Goal: Task Accomplishment & Management: Complete application form

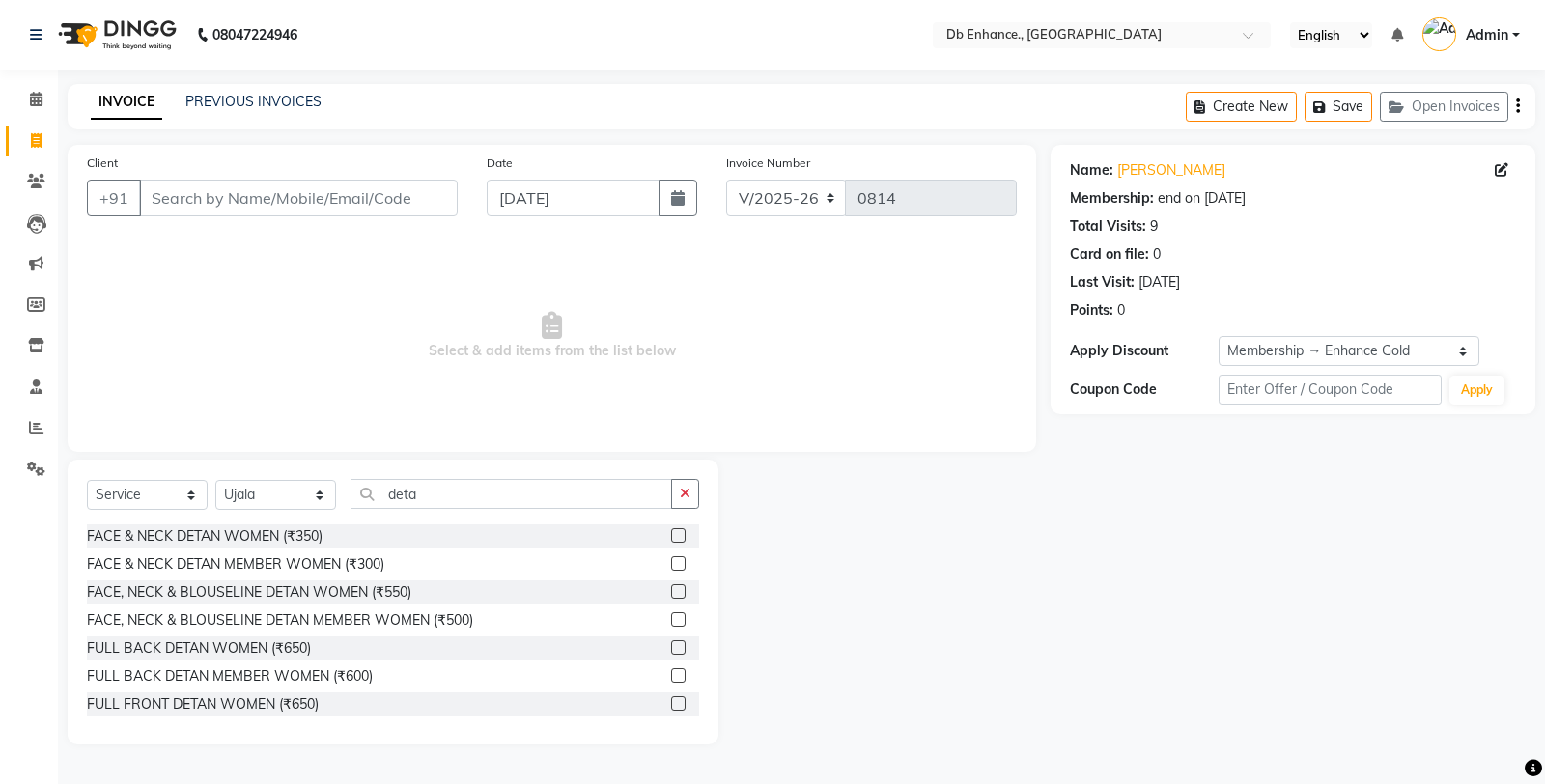
select select "4474"
select select "service"
select select "25380"
select select "1: Object"
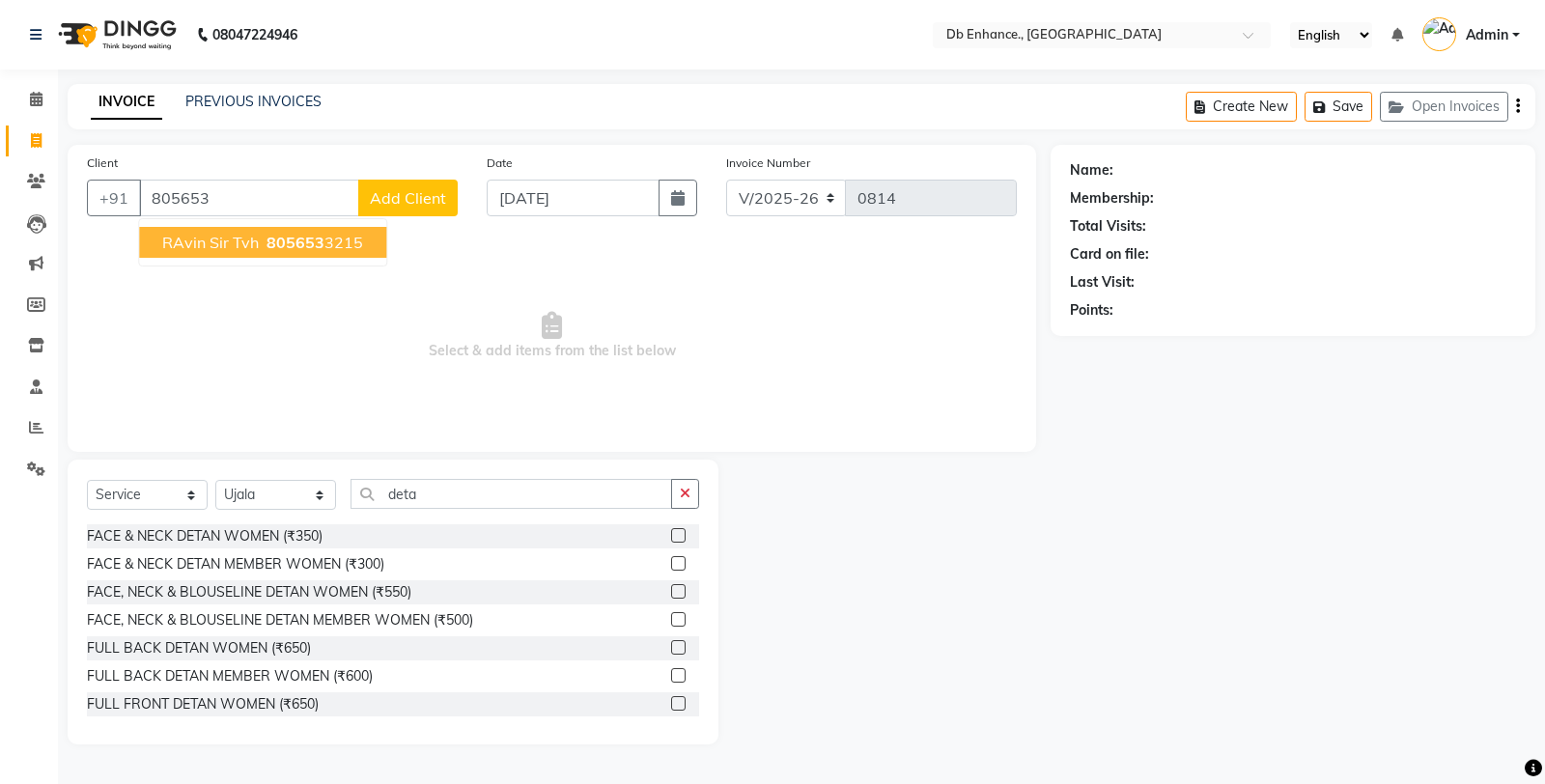
click at [334, 257] on button "RAvin sir tvh 805653 3215" at bounding box center [263, 242] width 247 height 31
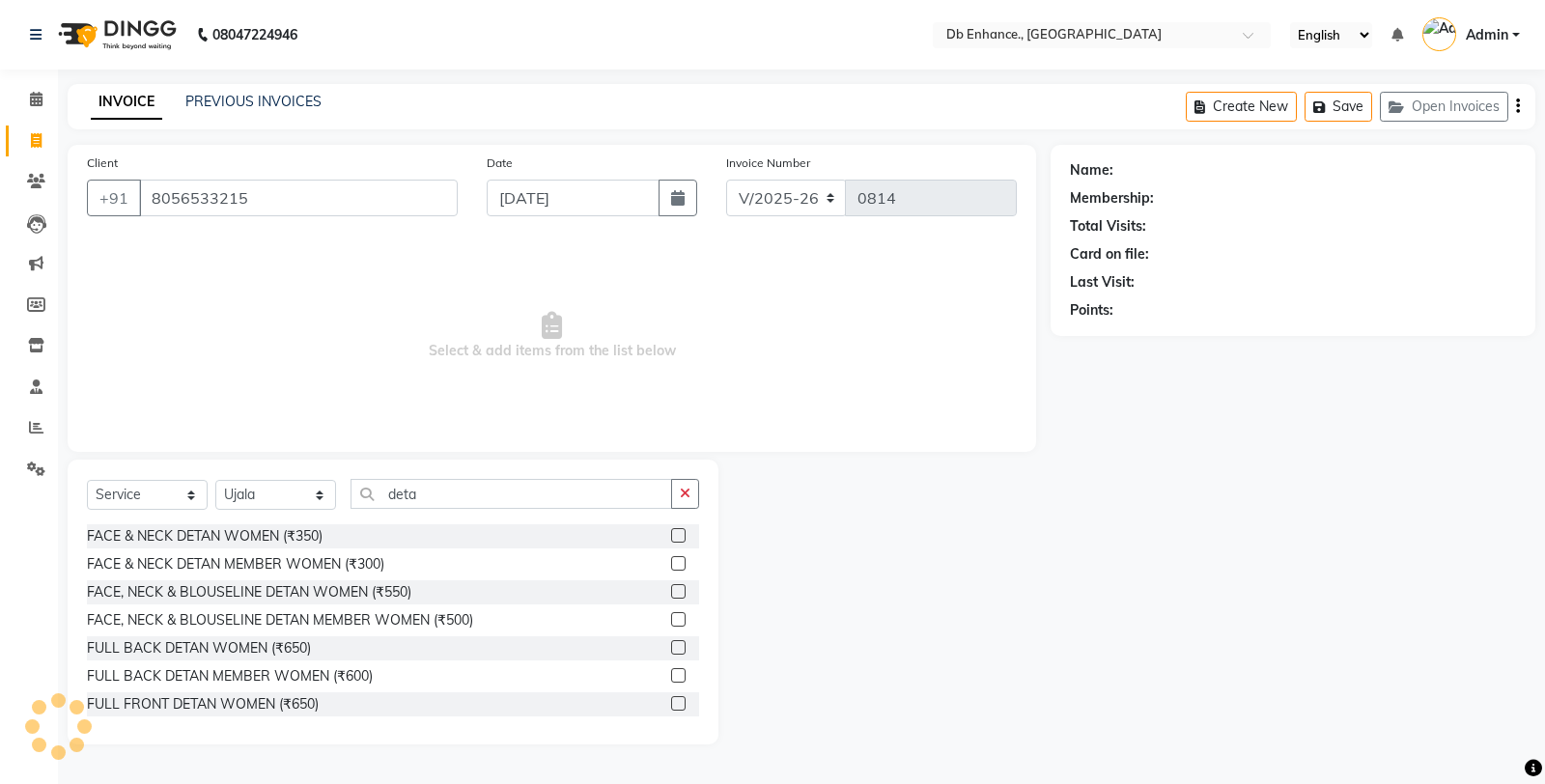
type input "8056533215"
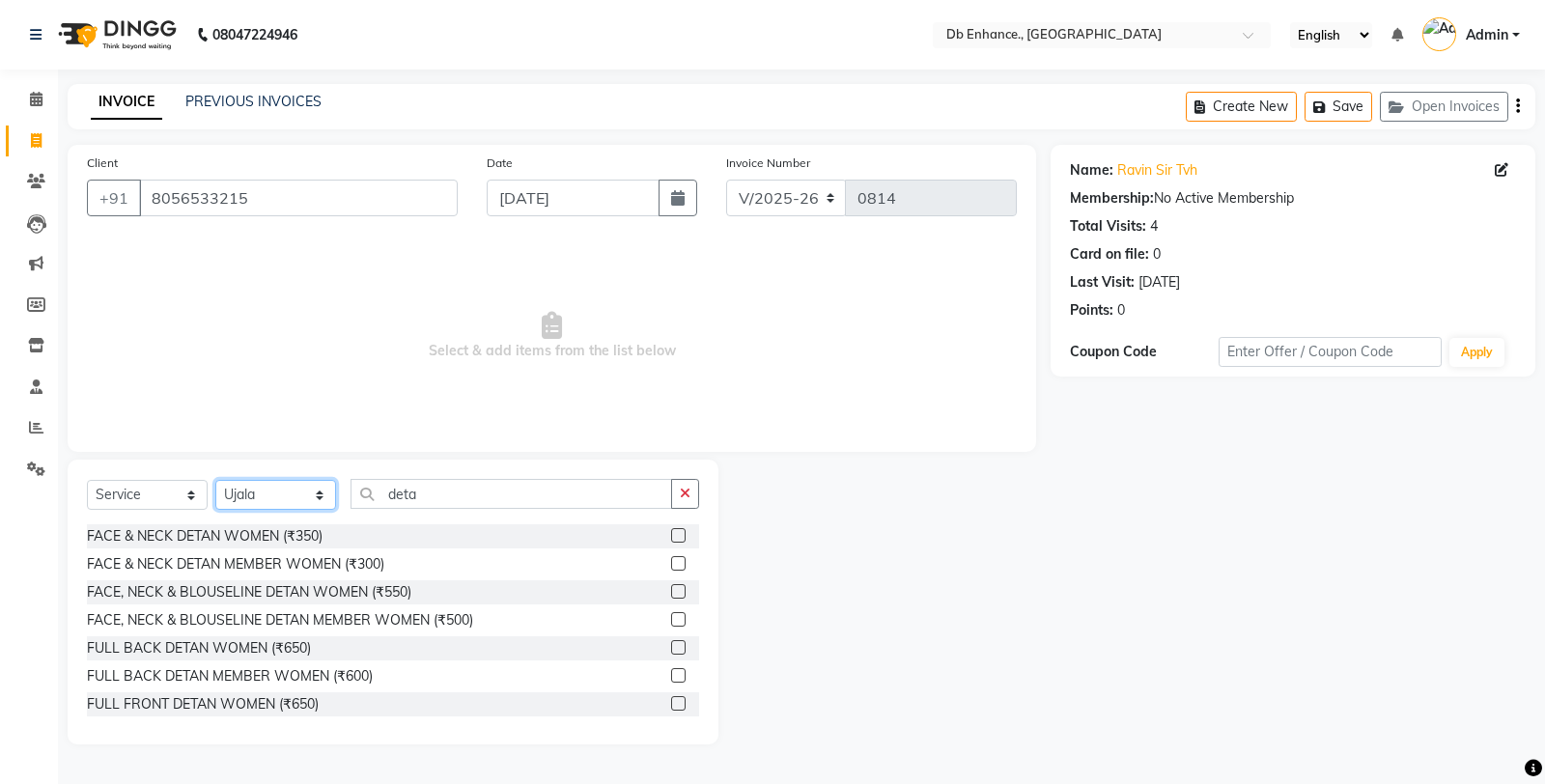
click at [315, 506] on select "Select Stylist [PERSON_NAME] [PERSON_NAME] nishat [PERSON_NAME] [PERSON_NAME] U…" at bounding box center [275, 494] width 120 height 30
select select "67593"
click at [215, 481] on select "Select Stylist [PERSON_NAME] [PERSON_NAME] nishat [PERSON_NAME] [PERSON_NAME] U…" at bounding box center [275, 494] width 120 height 30
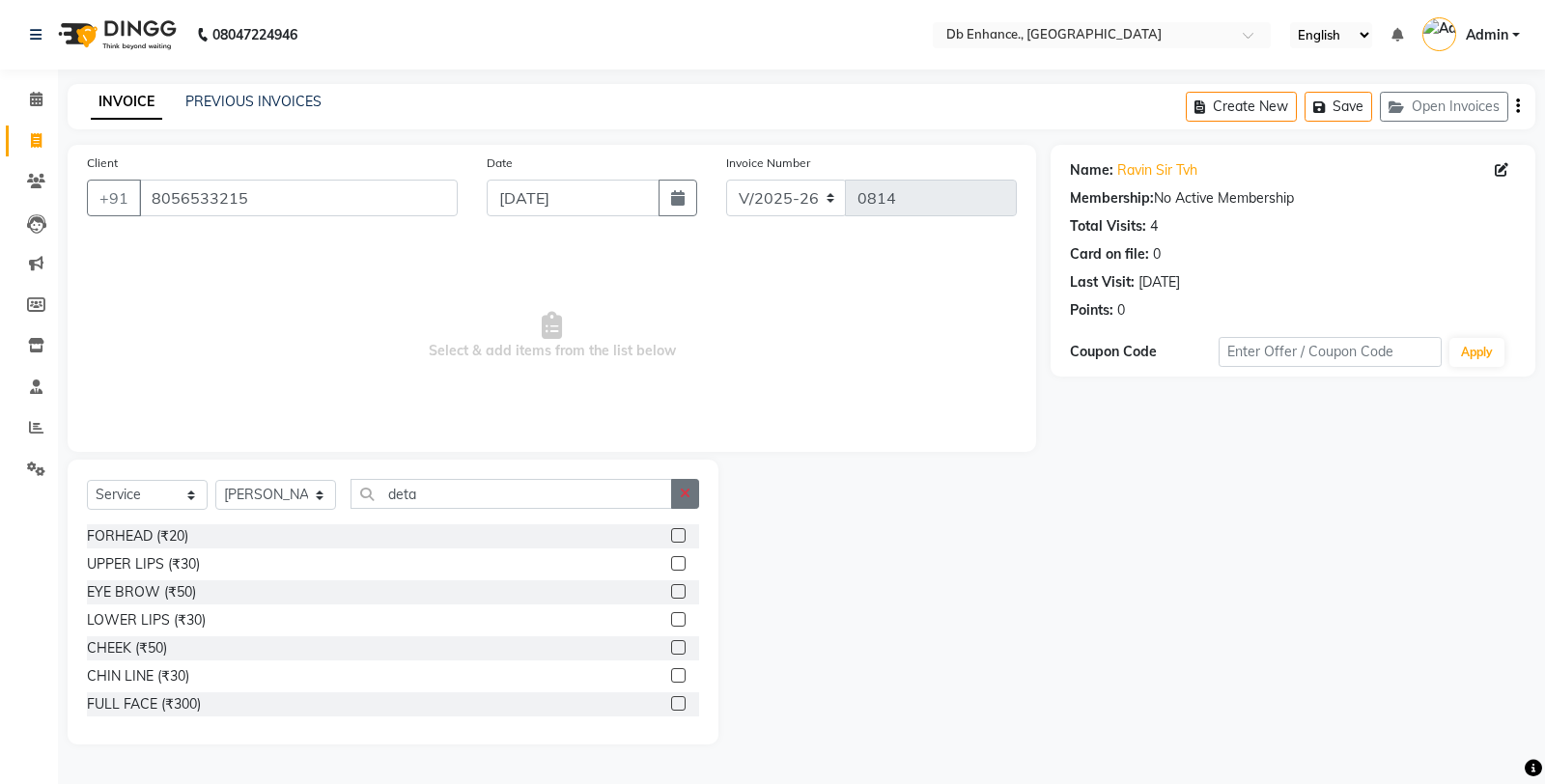
click at [689, 490] on icon "button" at bounding box center [685, 493] width 11 height 14
click at [597, 489] on input "text" at bounding box center [525, 493] width 348 height 30
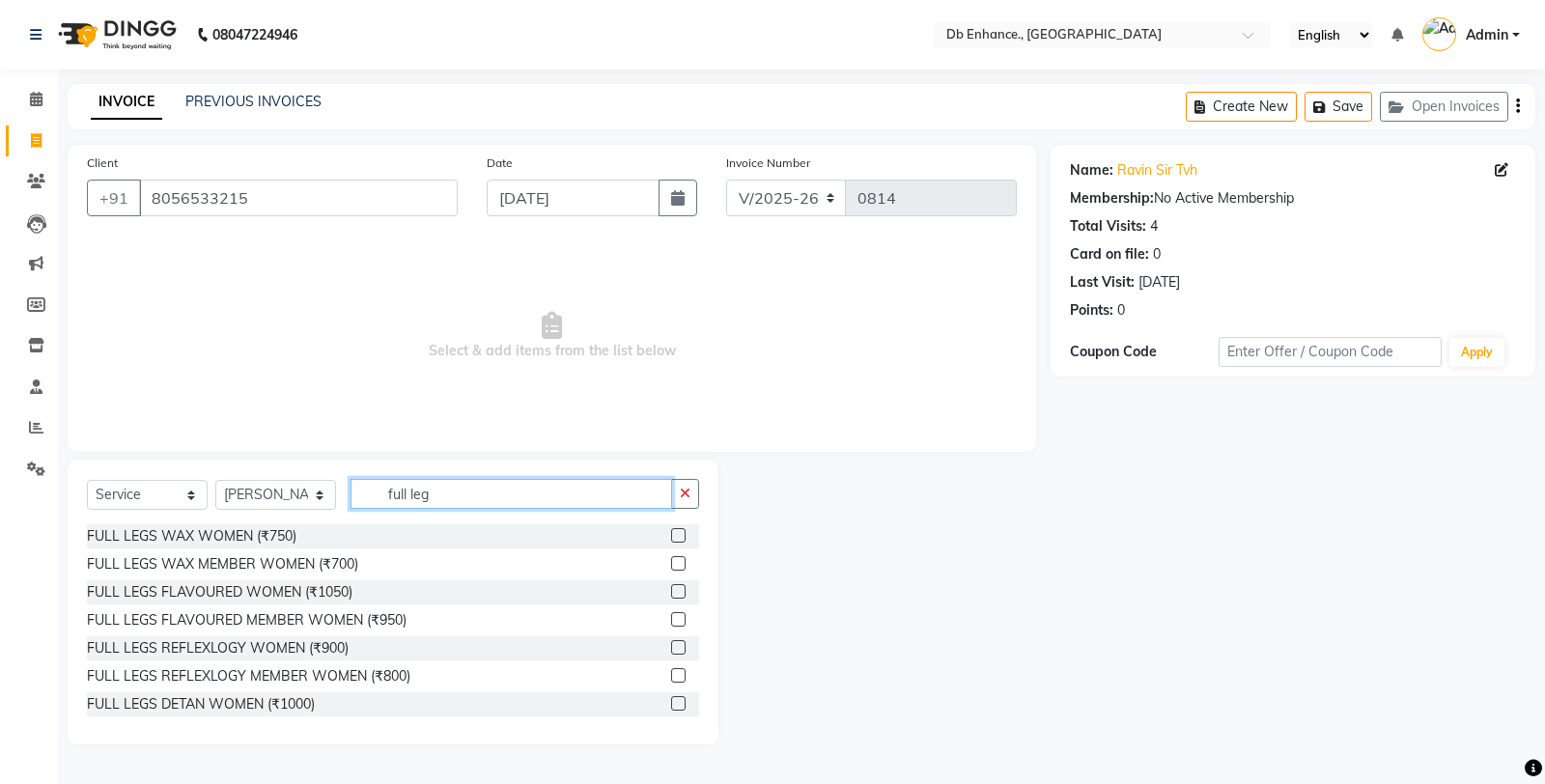
type input "full leg"
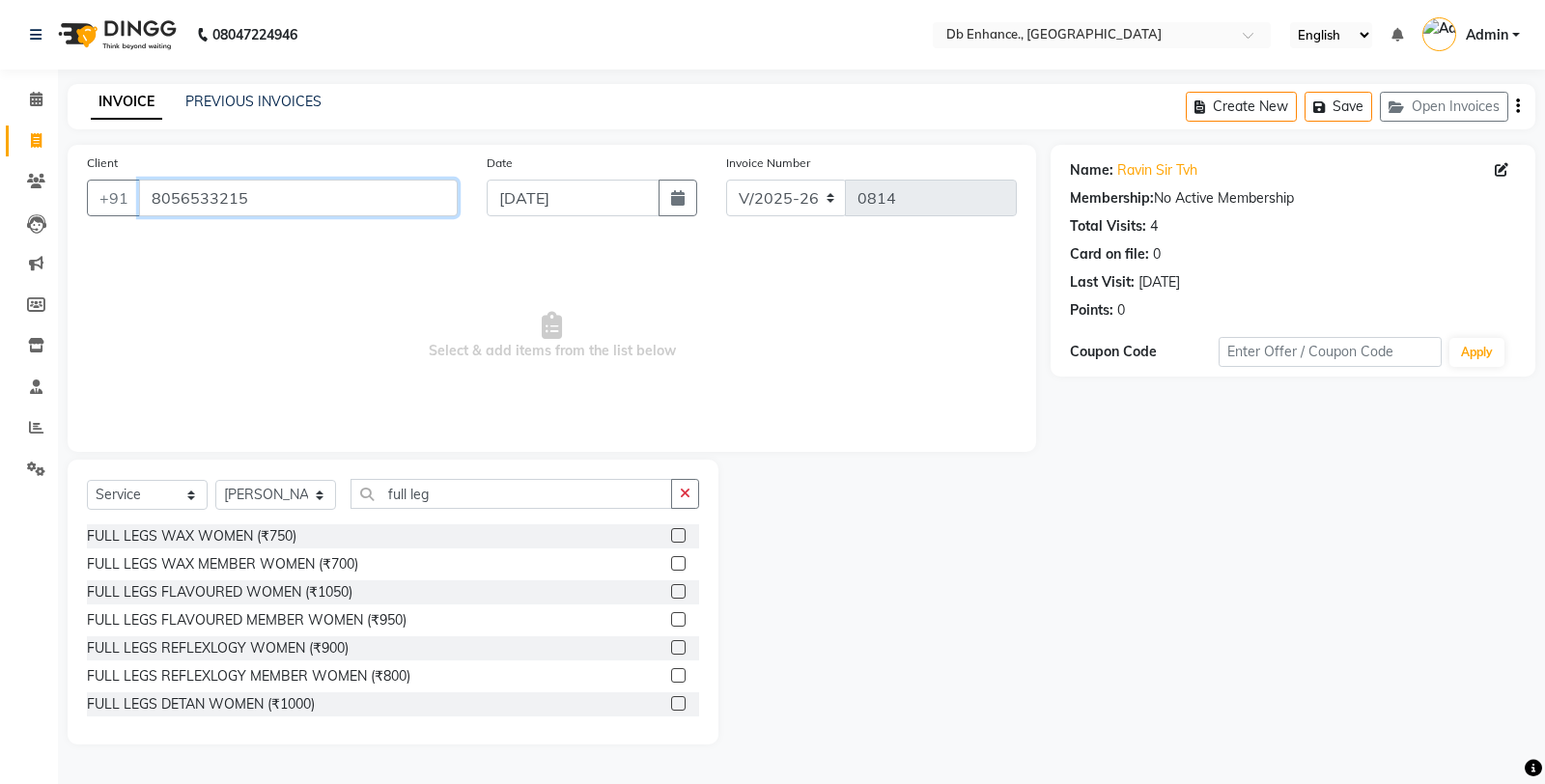
click at [368, 206] on input "8056533215" at bounding box center [299, 197] width 319 height 37
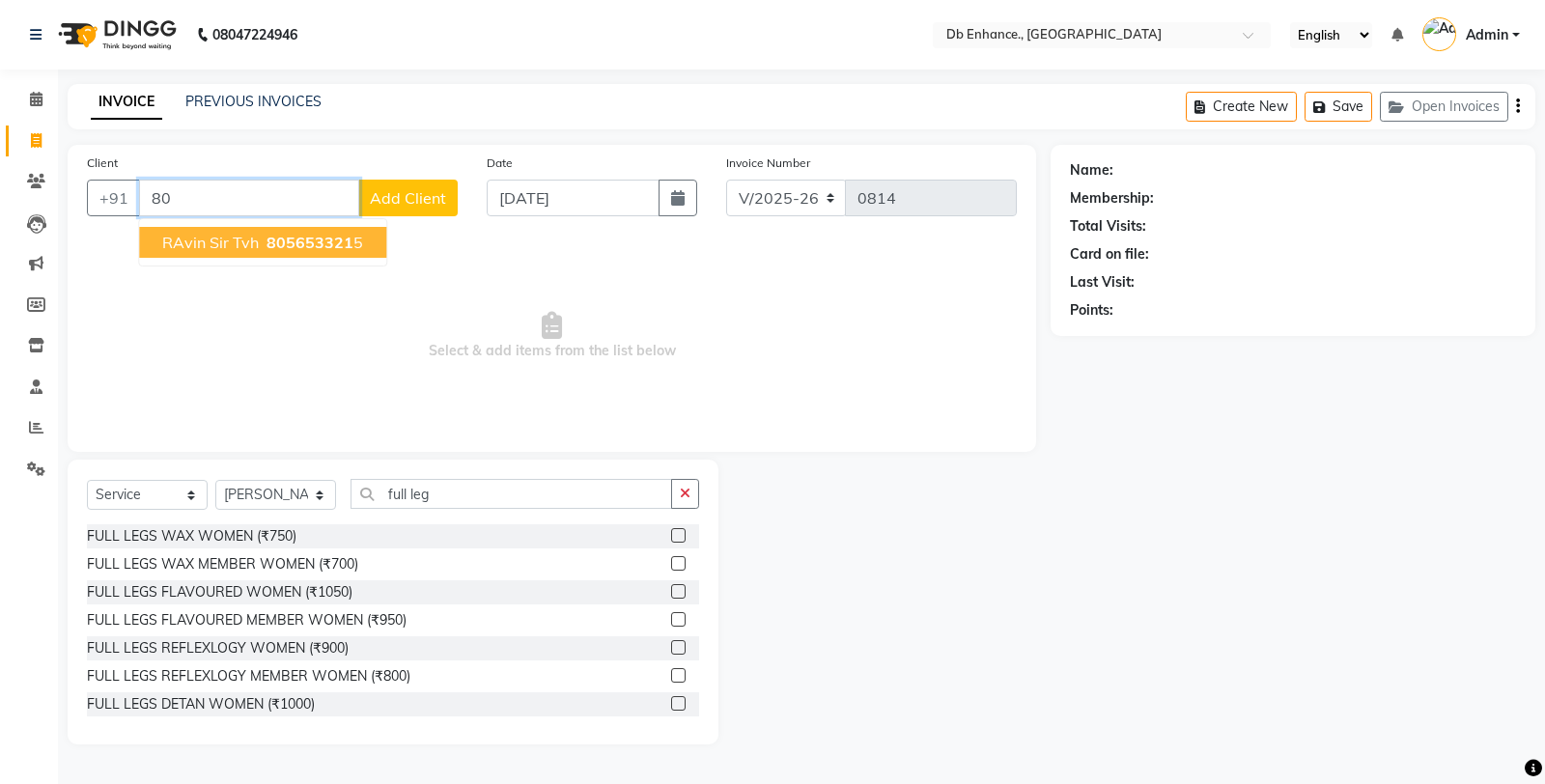
type input "8"
click at [358, 237] on button "RAvin sir tvh 805653 3215" at bounding box center [263, 242] width 247 height 31
type input "8056533215"
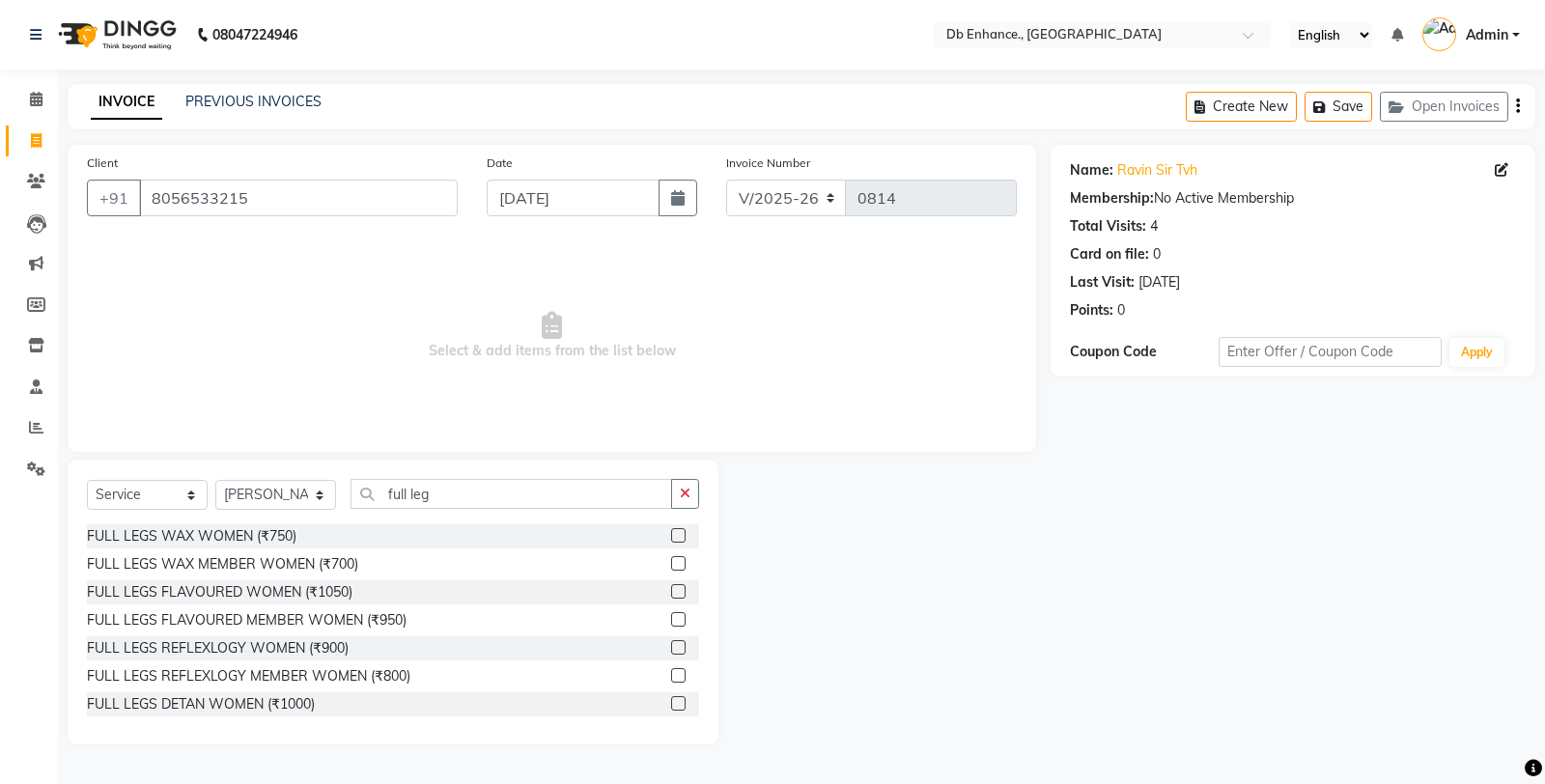
click at [671, 533] on label at bounding box center [678, 535] width 15 height 15
click at [671, 533] on input "checkbox" at bounding box center [677, 536] width 13 height 13
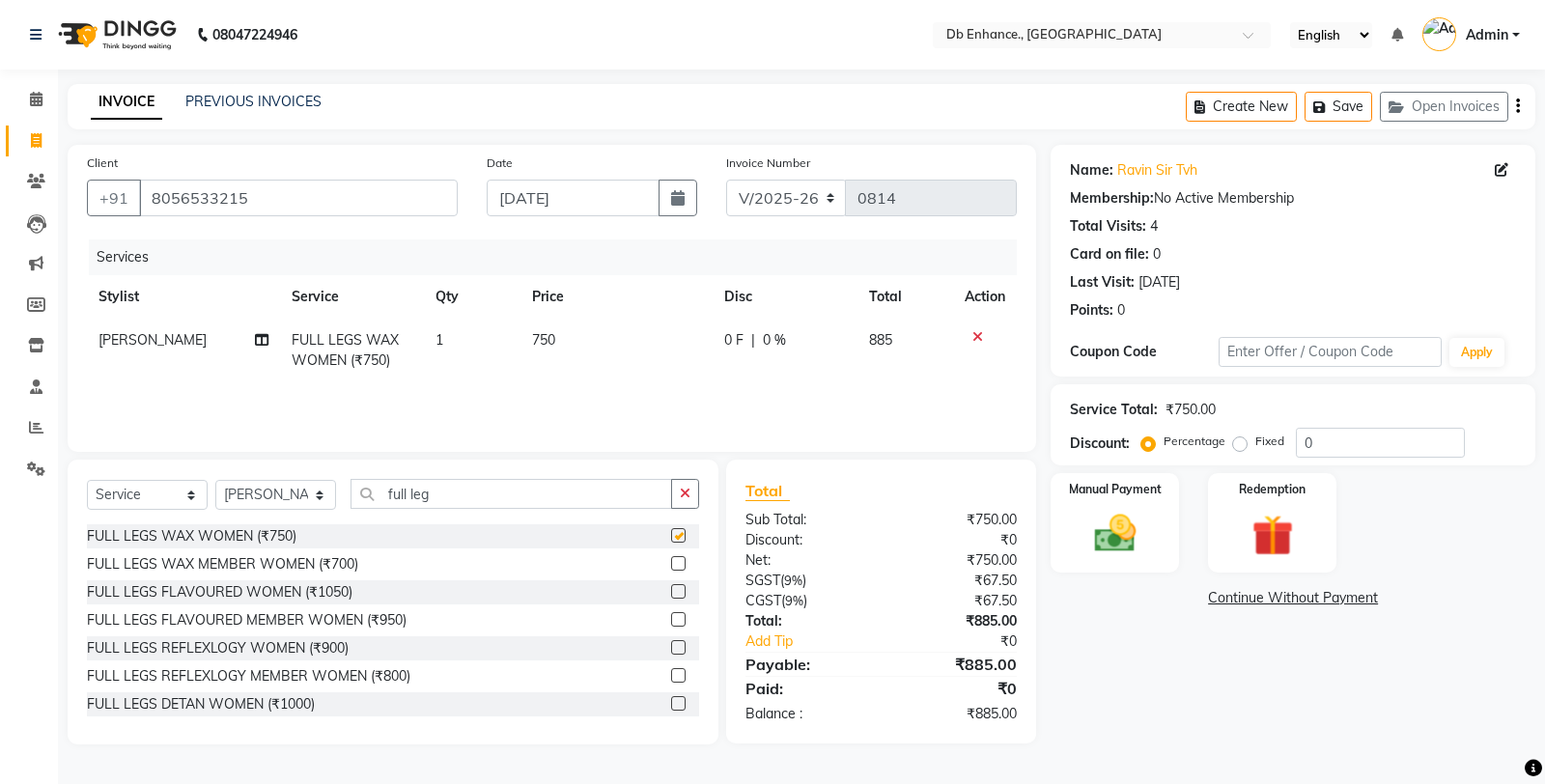
checkbox input "false"
click at [689, 490] on icon "button" at bounding box center [685, 493] width 11 height 14
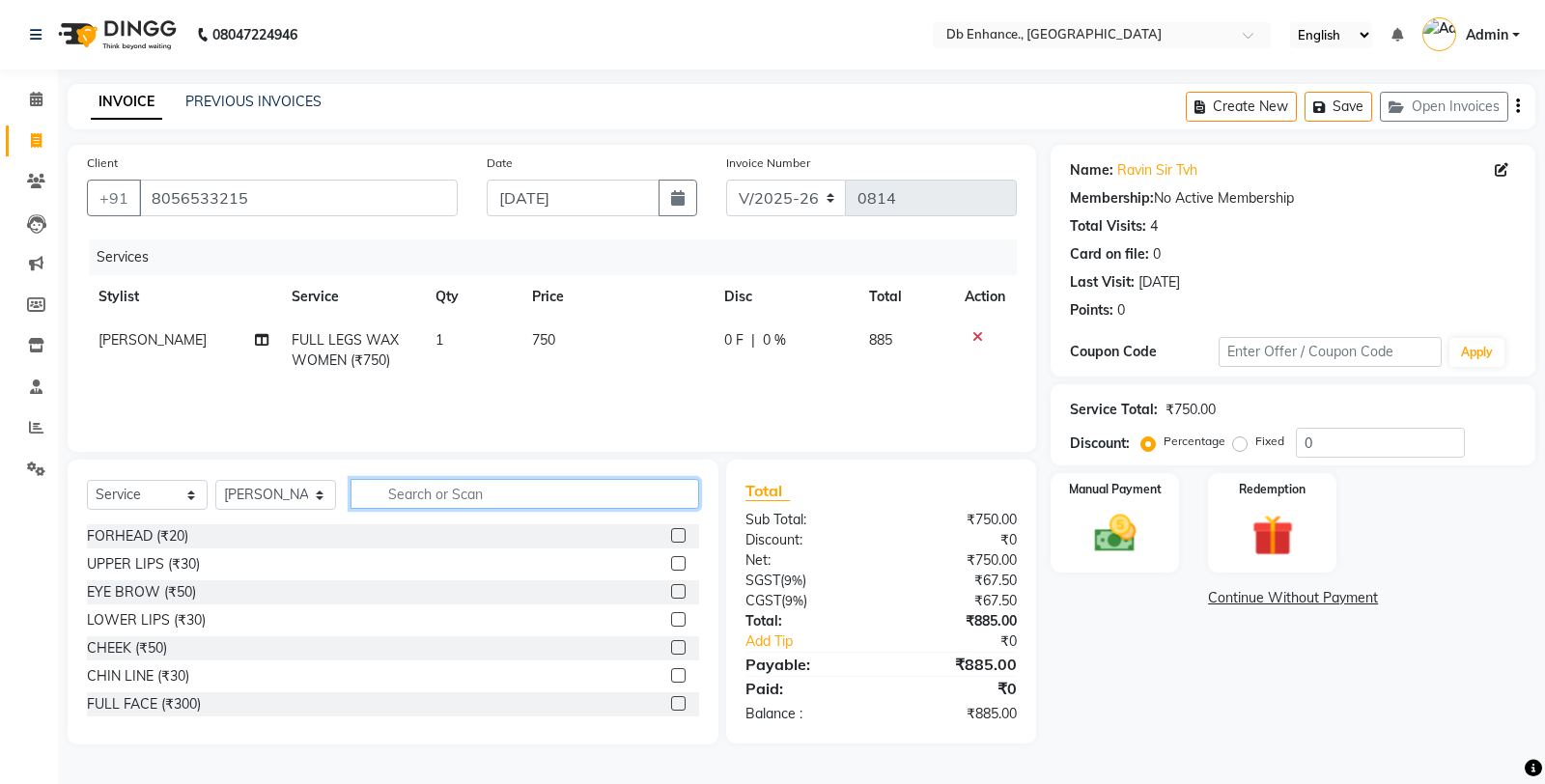
click at [600, 490] on input "text" at bounding box center [525, 493] width 348 height 30
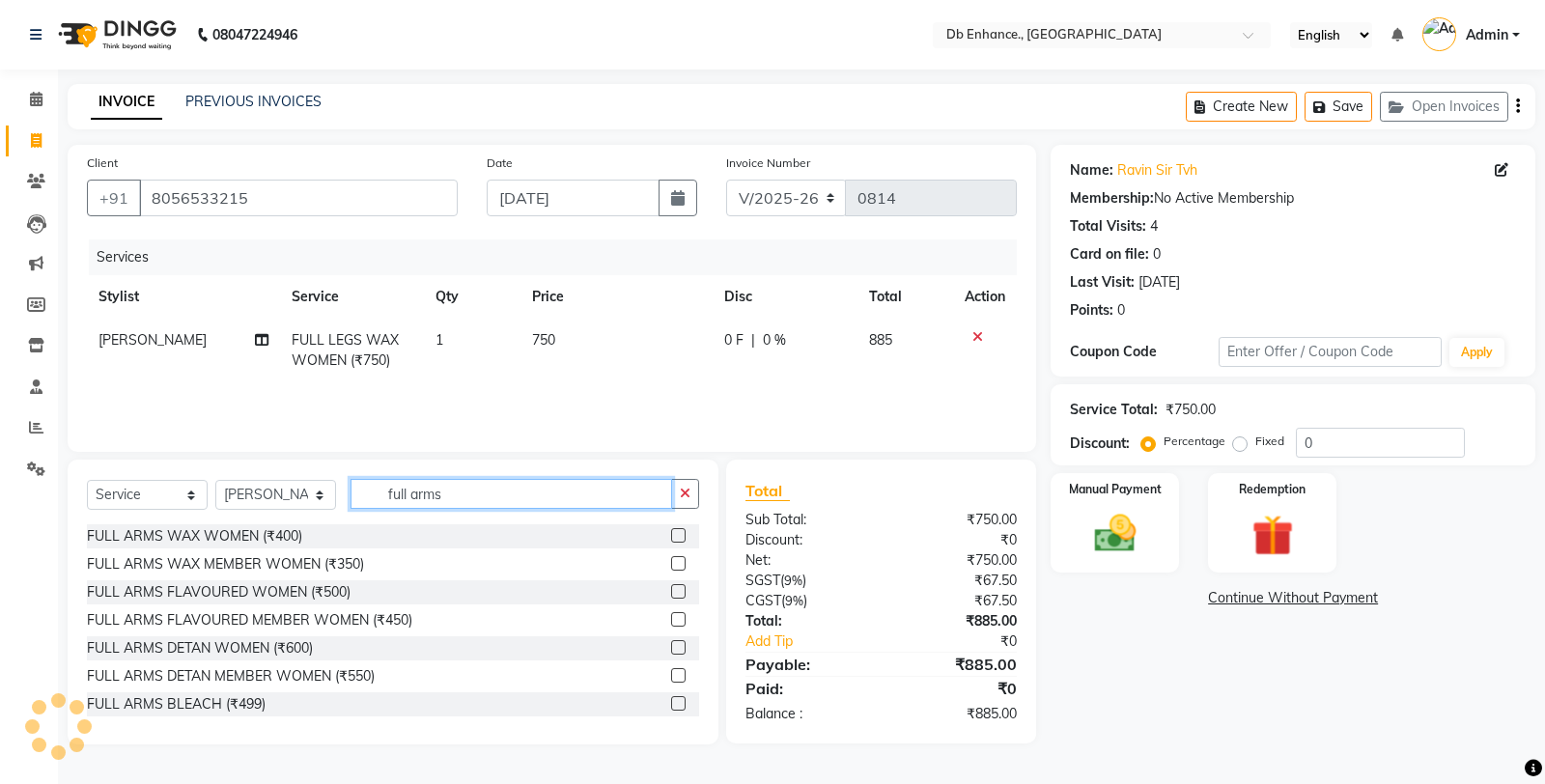
type input "full arms"
click at [671, 533] on label at bounding box center [678, 535] width 15 height 15
click at [671, 533] on input "checkbox" at bounding box center [677, 536] width 13 height 13
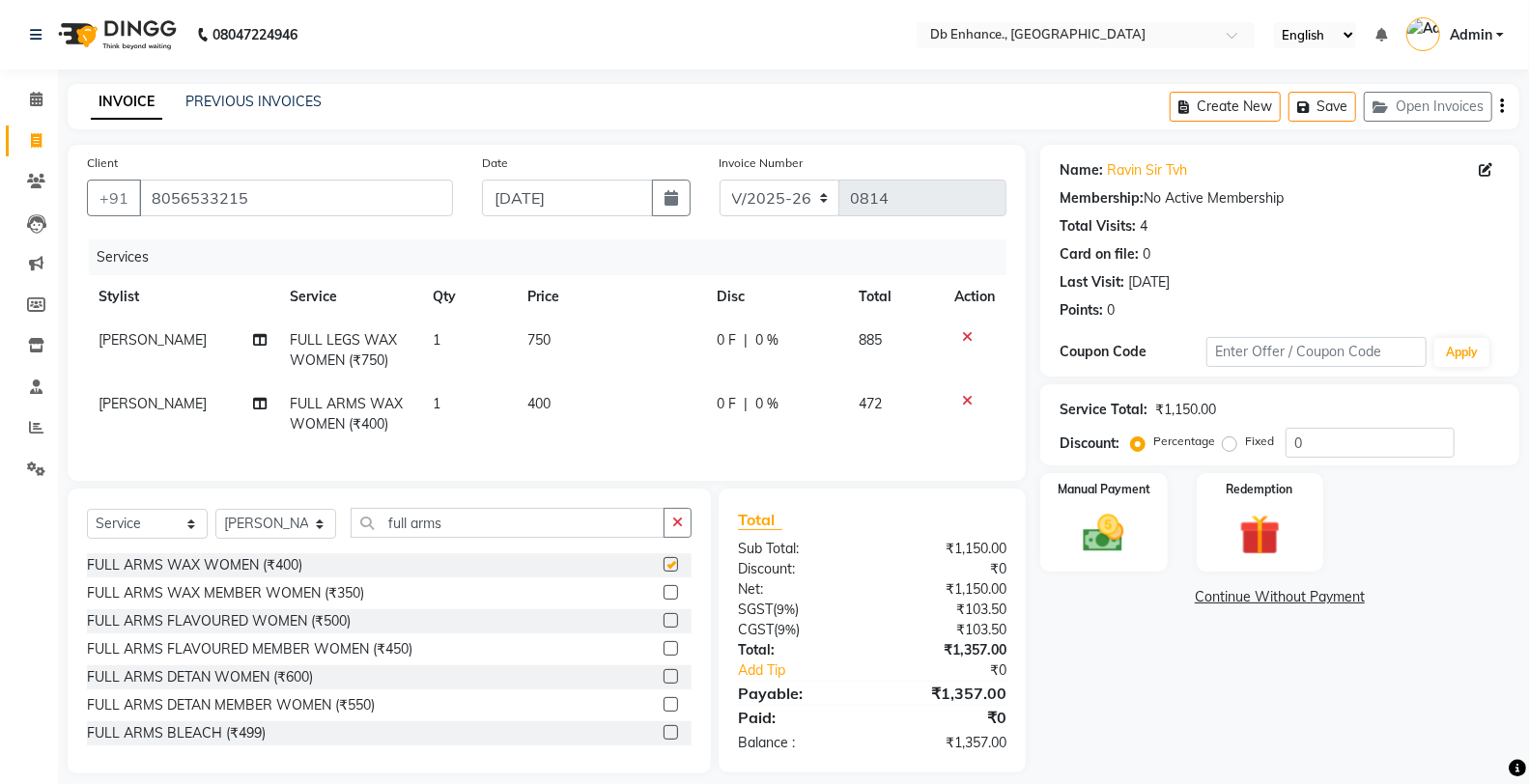
checkbox input "false"
click at [681, 529] on icon "button" at bounding box center [677, 522] width 11 height 14
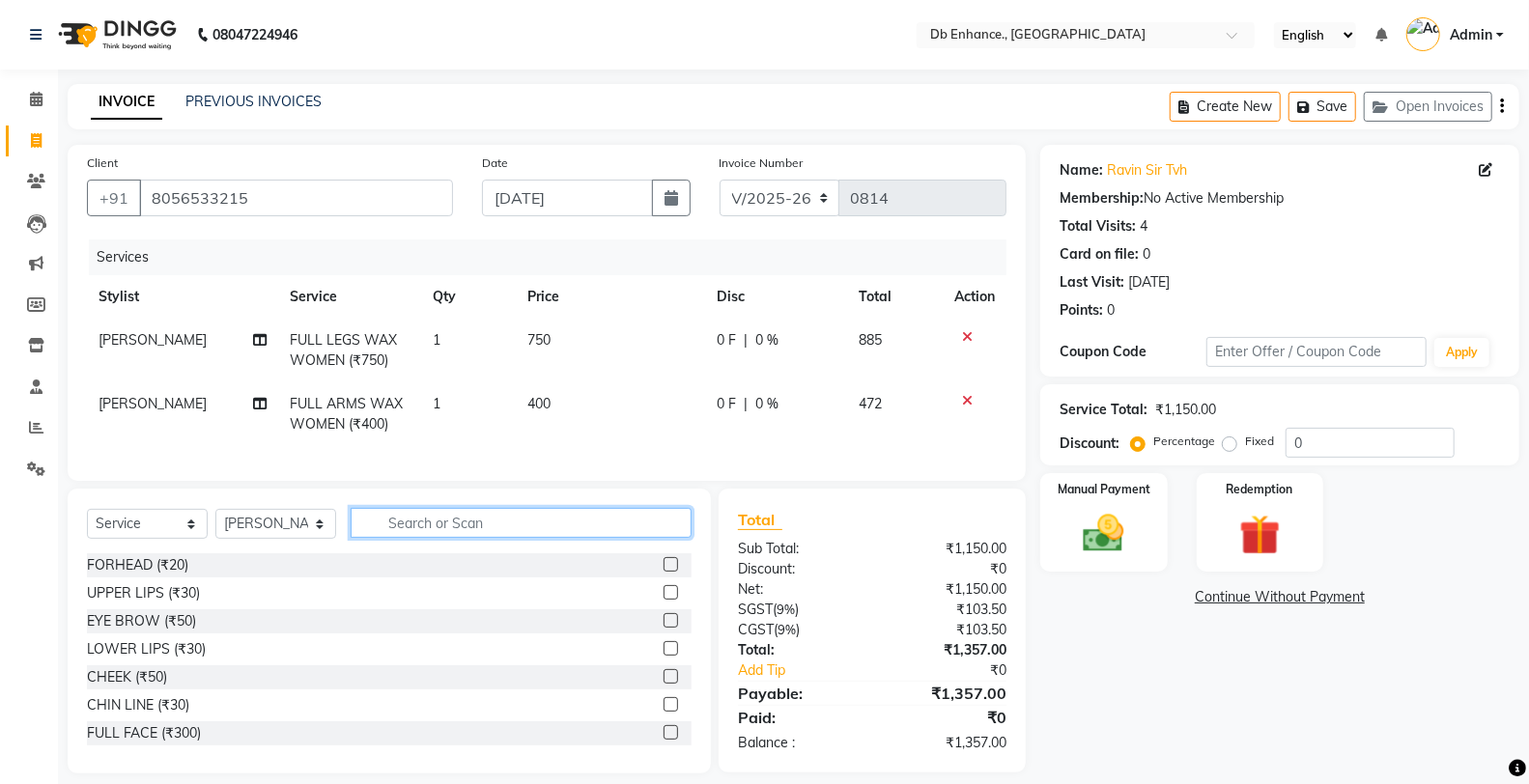
click at [583, 537] on input "text" at bounding box center [521, 522] width 340 height 30
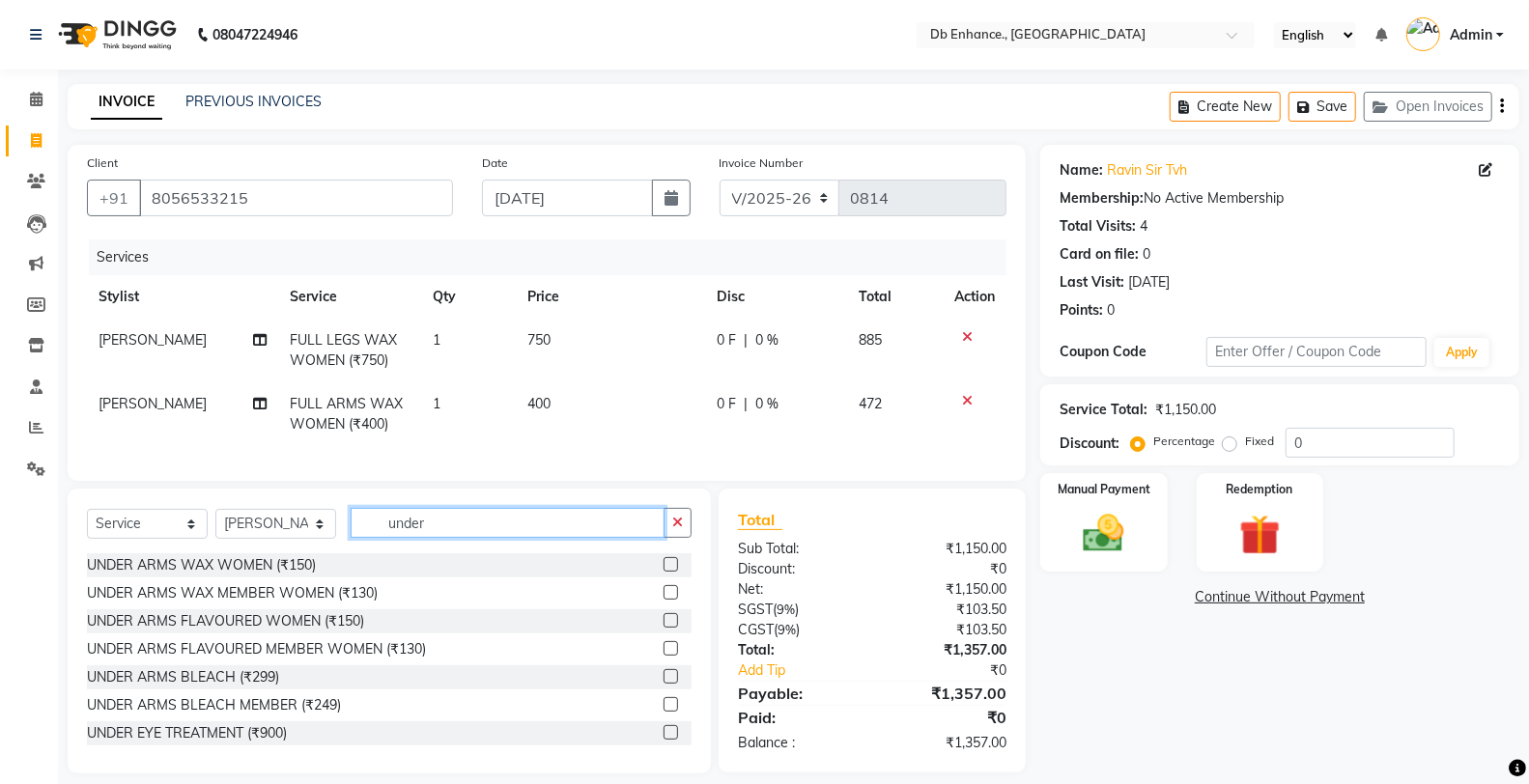
type input "under"
click at [663, 628] on label at bounding box center [670, 620] width 15 height 15
click at [663, 628] on input "checkbox" at bounding box center [669, 621] width 13 height 13
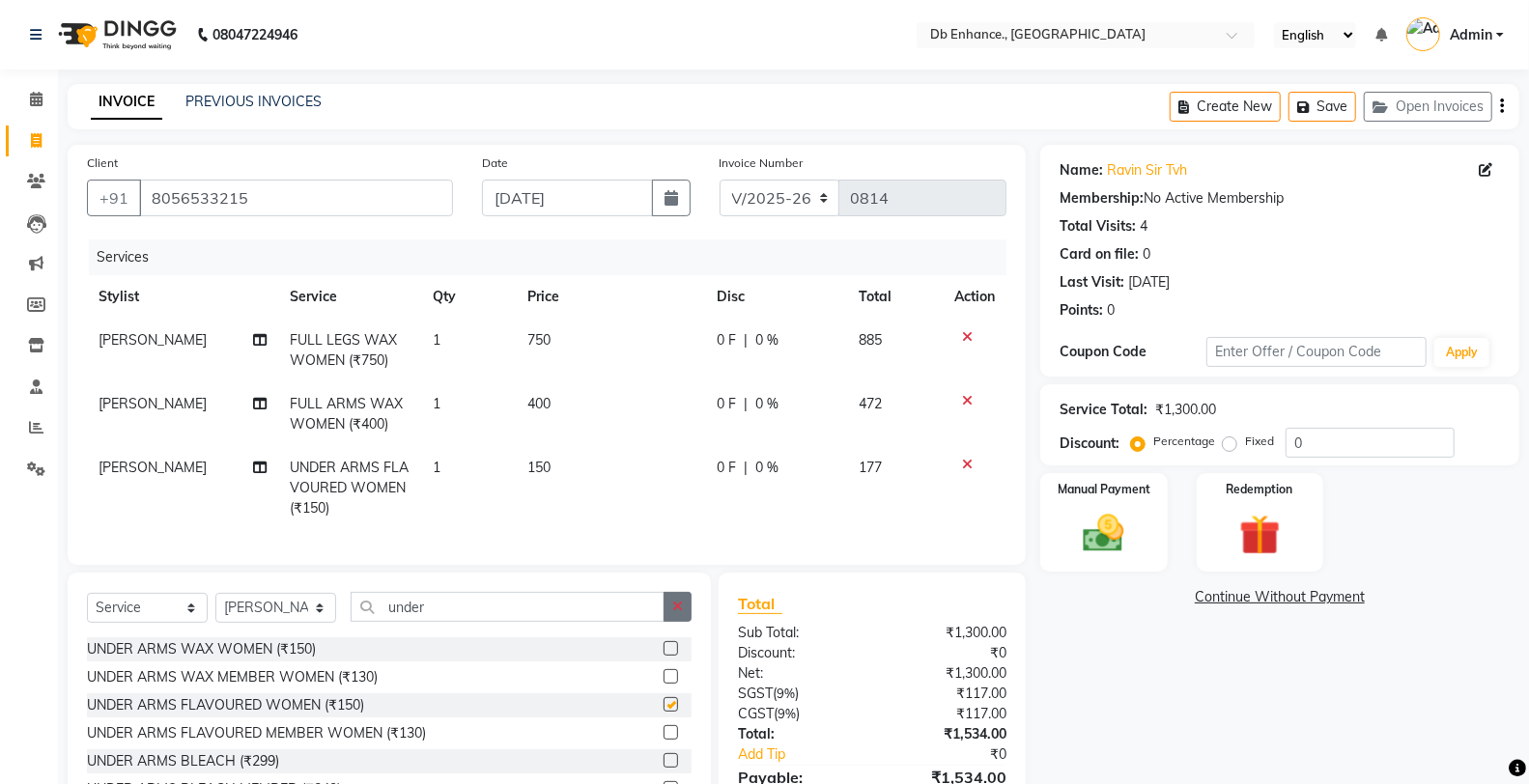
checkbox input "false"
click at [687, 622] on button "button" at bounding box center [677, 607] width 28 height 30
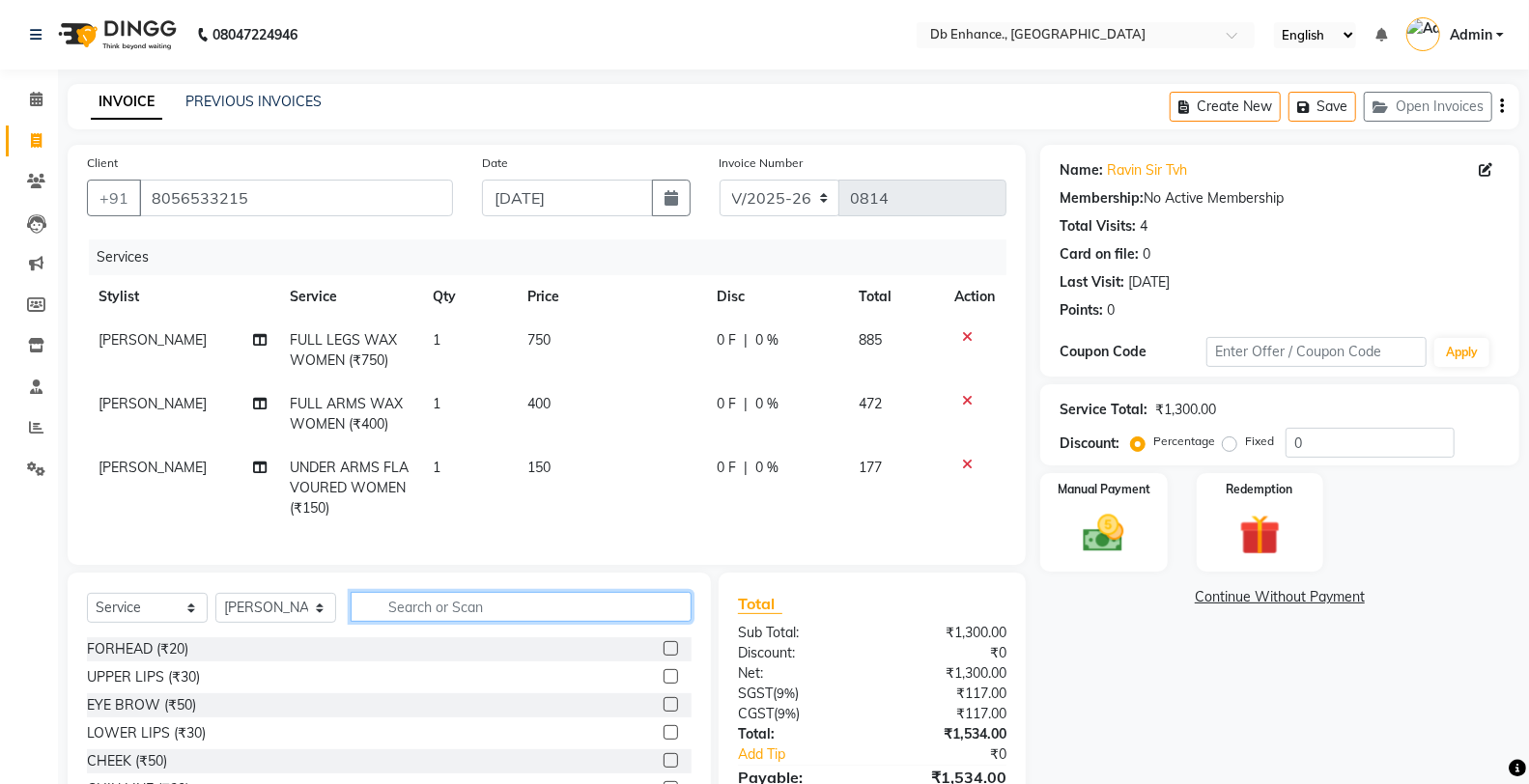
click at [570, 622] on input "text" at bounding box center [521, 607] width 340 height 30
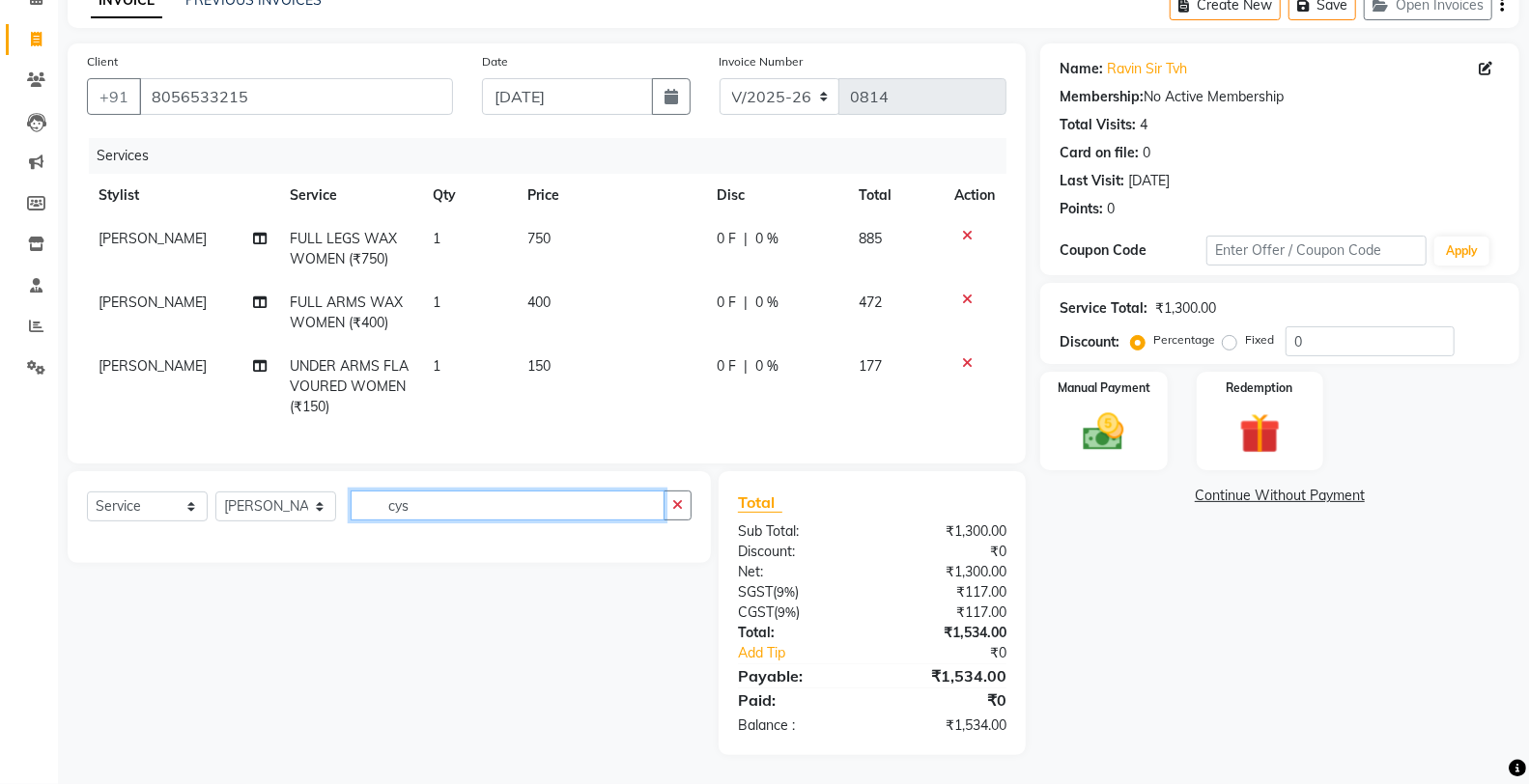
scroll to position [117, 0]
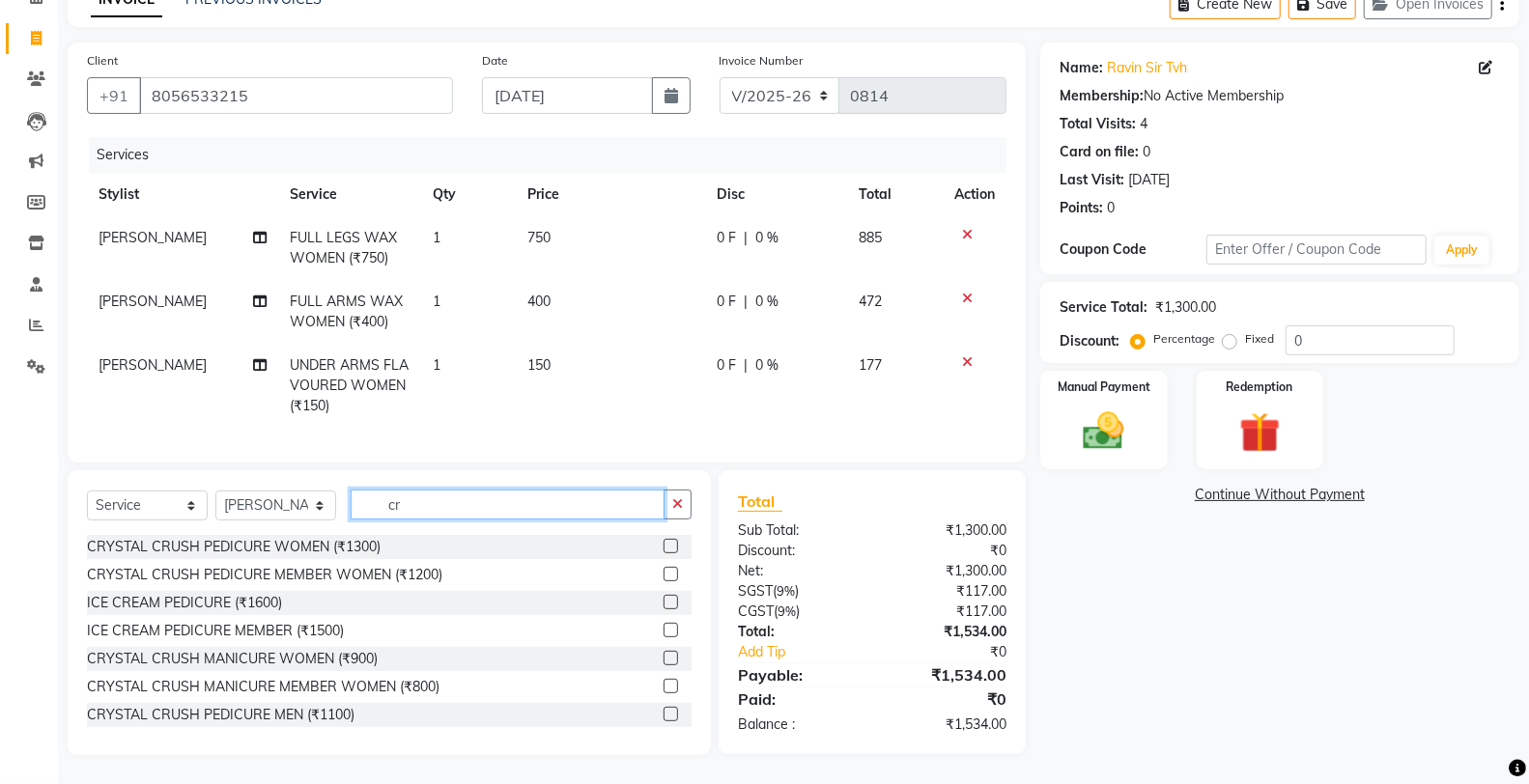
type input "cr"
click at [663, 541] on label at bounding box center [670, 545] width 15 height 15
click at [663, 541] on input "checkbox" at bounding box center [669, 546] width 13 height 13
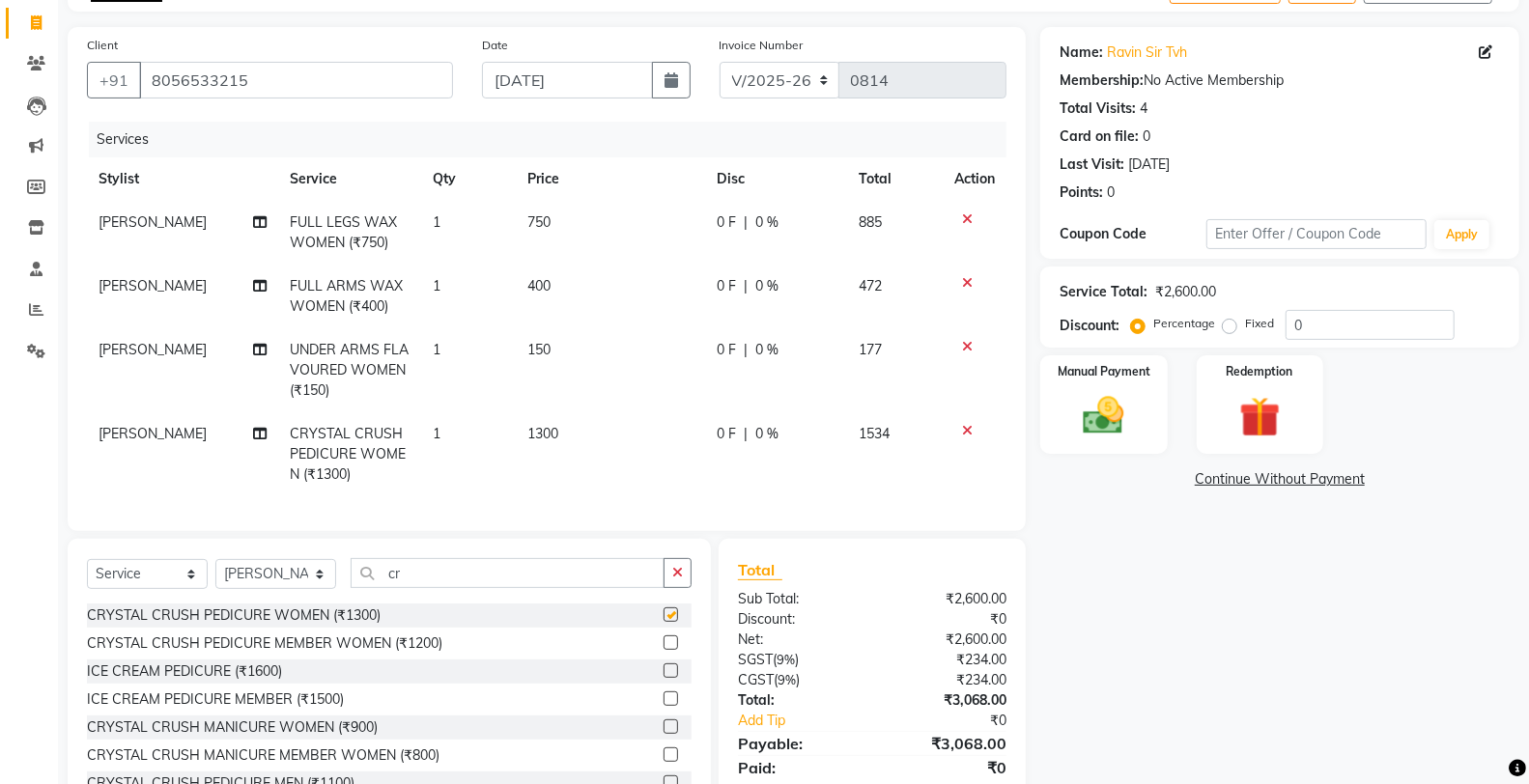
checkbox input "false"
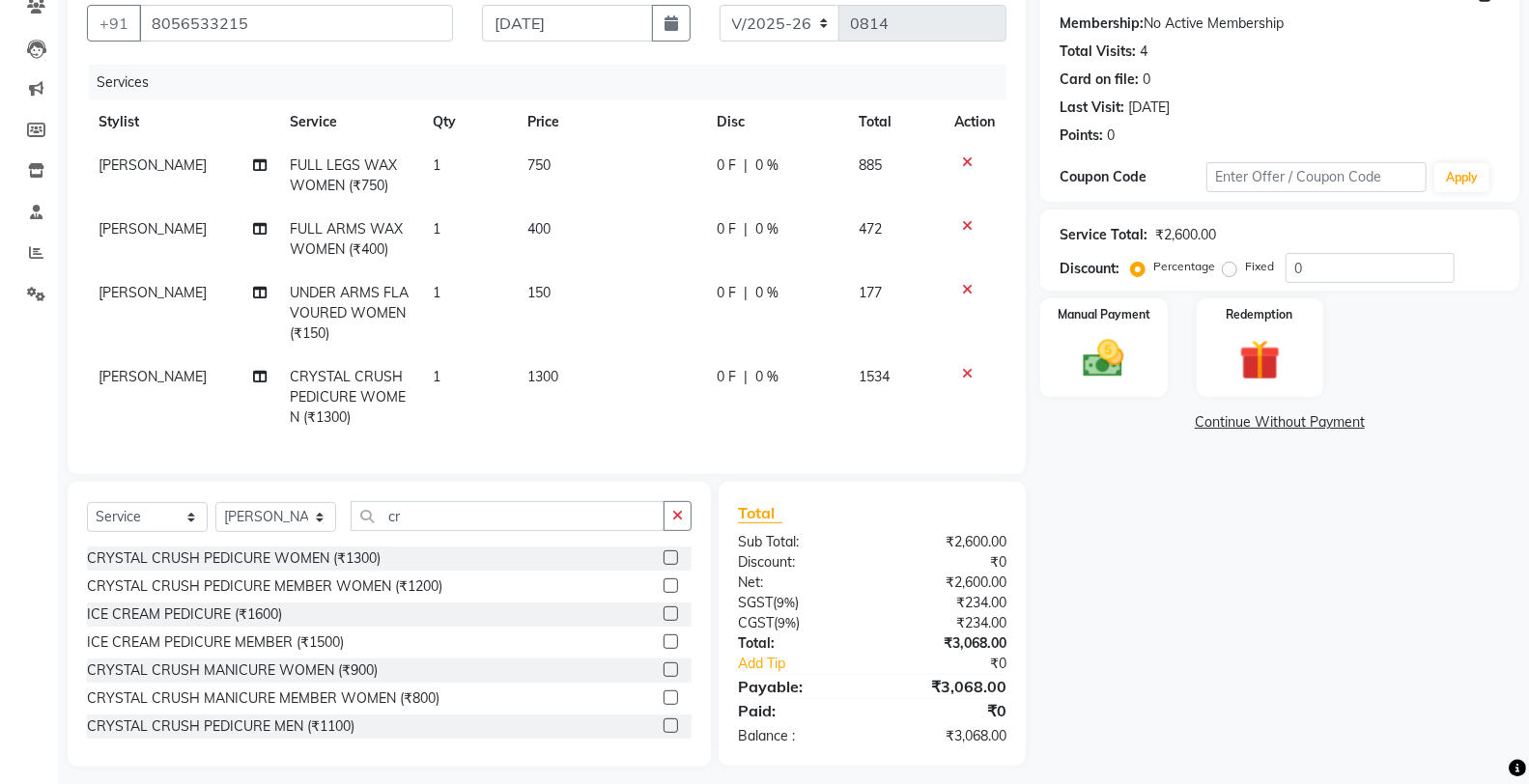
scroll to position [203, 0]
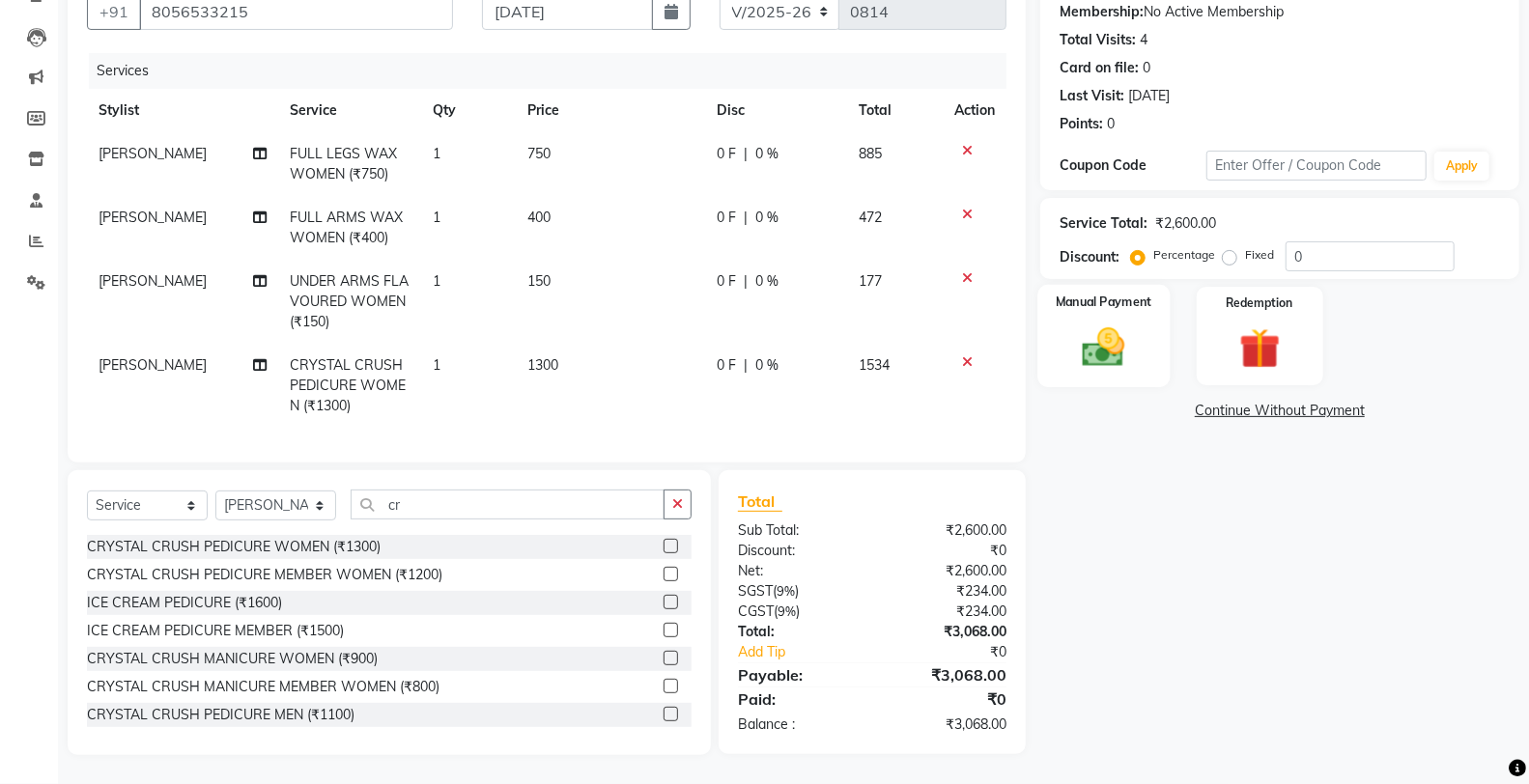
click at [1083, 322] on img at bounding box center [1103, 346] width 69 height 49
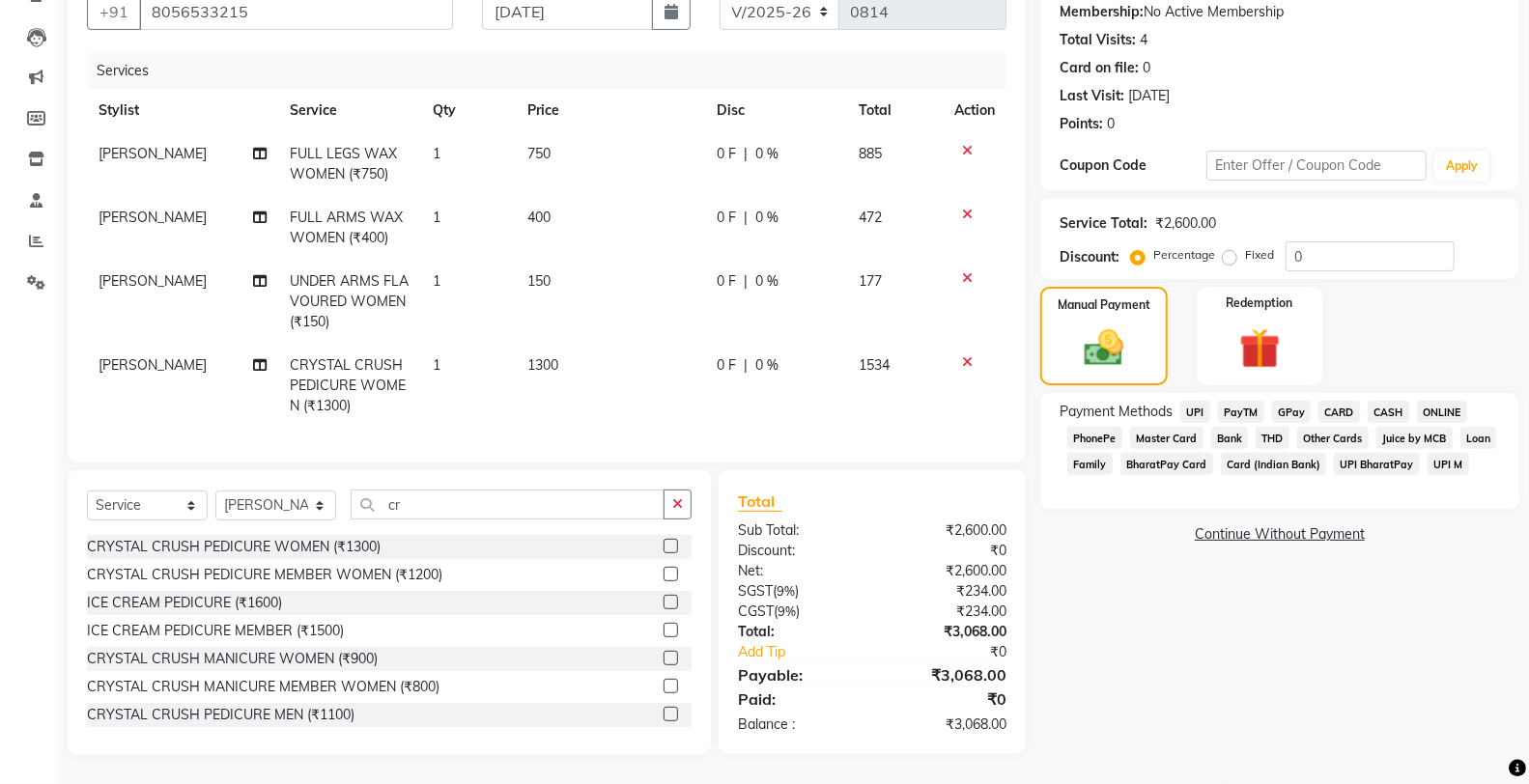
click at [1429, 401] on span "ONLINE" at bounding box center [1441, 412] width 50 height 22
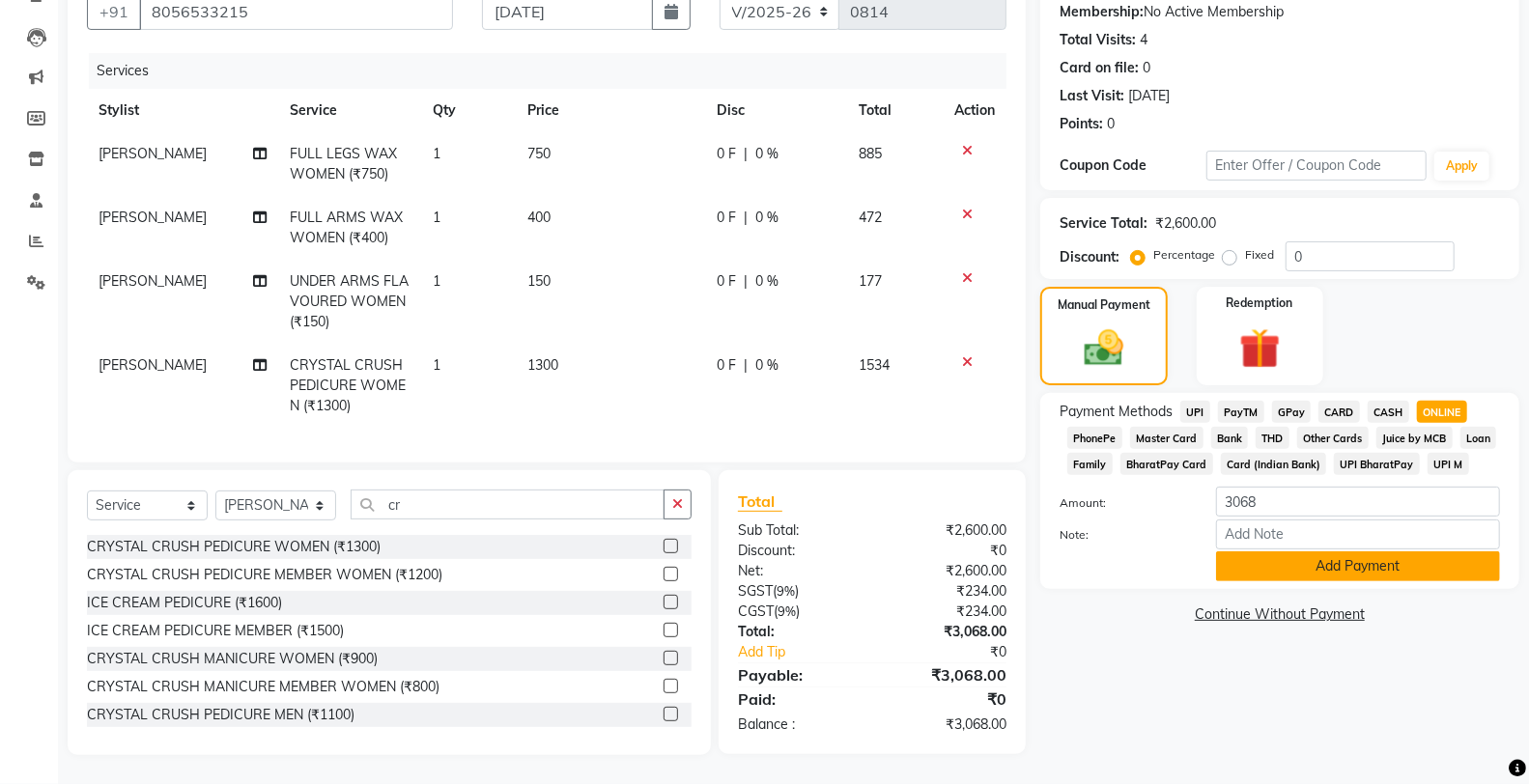
click at [1282, 553] on button "Add Payment" at bounding box center [1357, 566] width 284 height 30
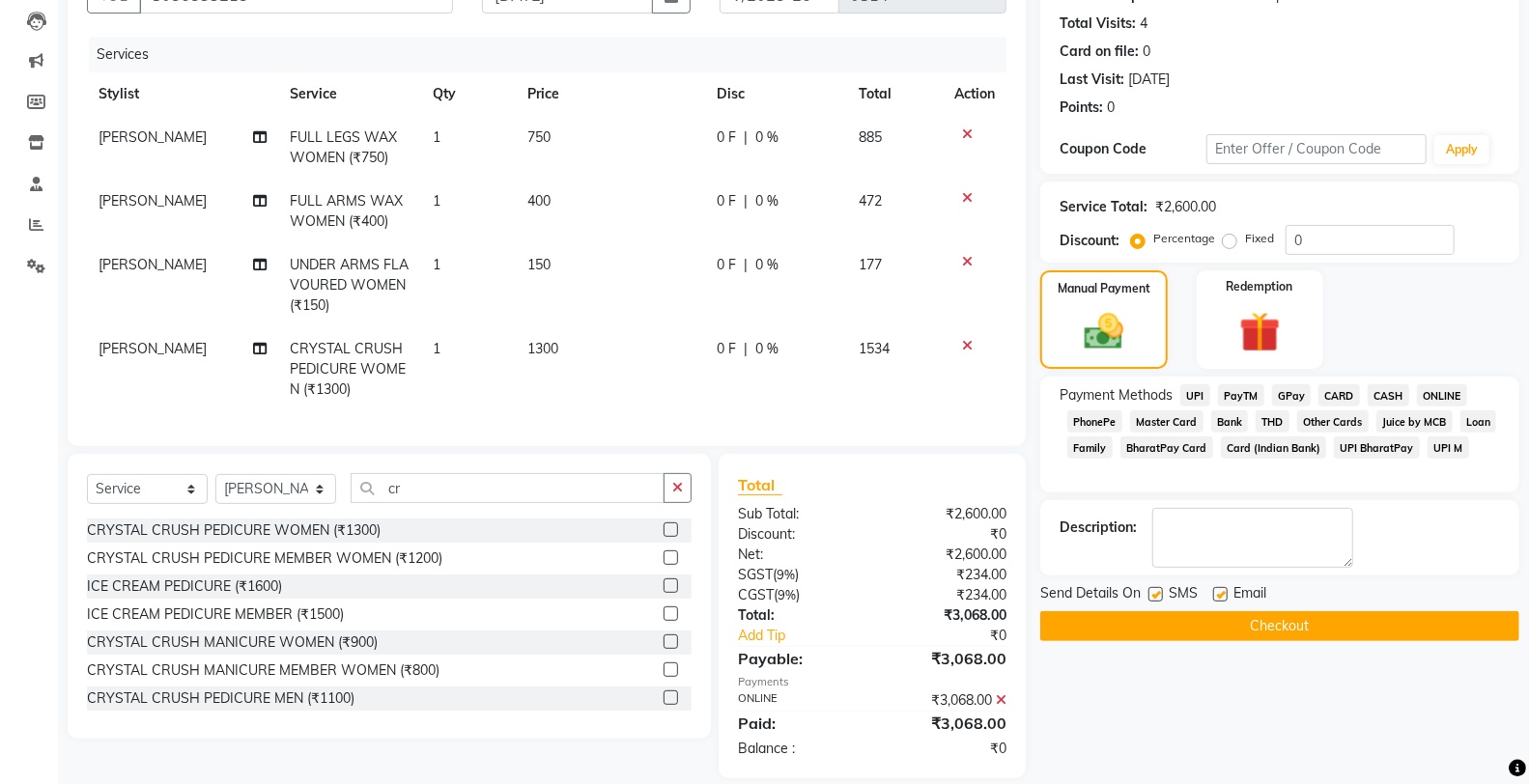
click at [1213, 592] on label at bounding box center [1220, 594] width 15 height 15
click at [1213, 592] on input "checkbox" at bounding box center [1219, 595] width 13 height 13
checkbox input "false"
click at [1160, 596] on label at bounding box center [1156, 594] width 15 height 15
click at [1160, 596] on input "checkbox" at bounding box center [1155, 595] width 13 height 13
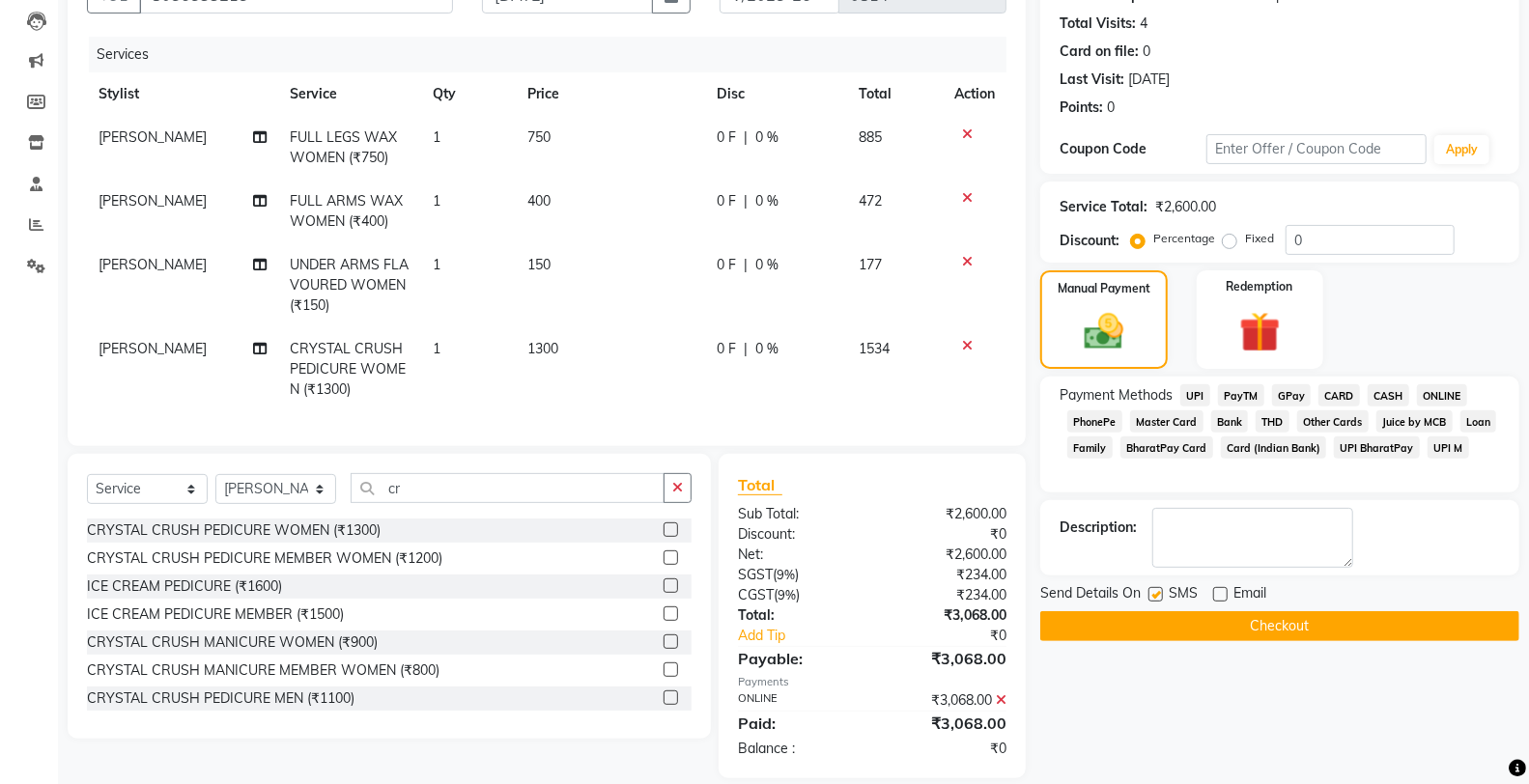
checkbox input "false"
click at [1154, 611] on button "Checkout" at bounding box center [1279, 626] width 479 height 30
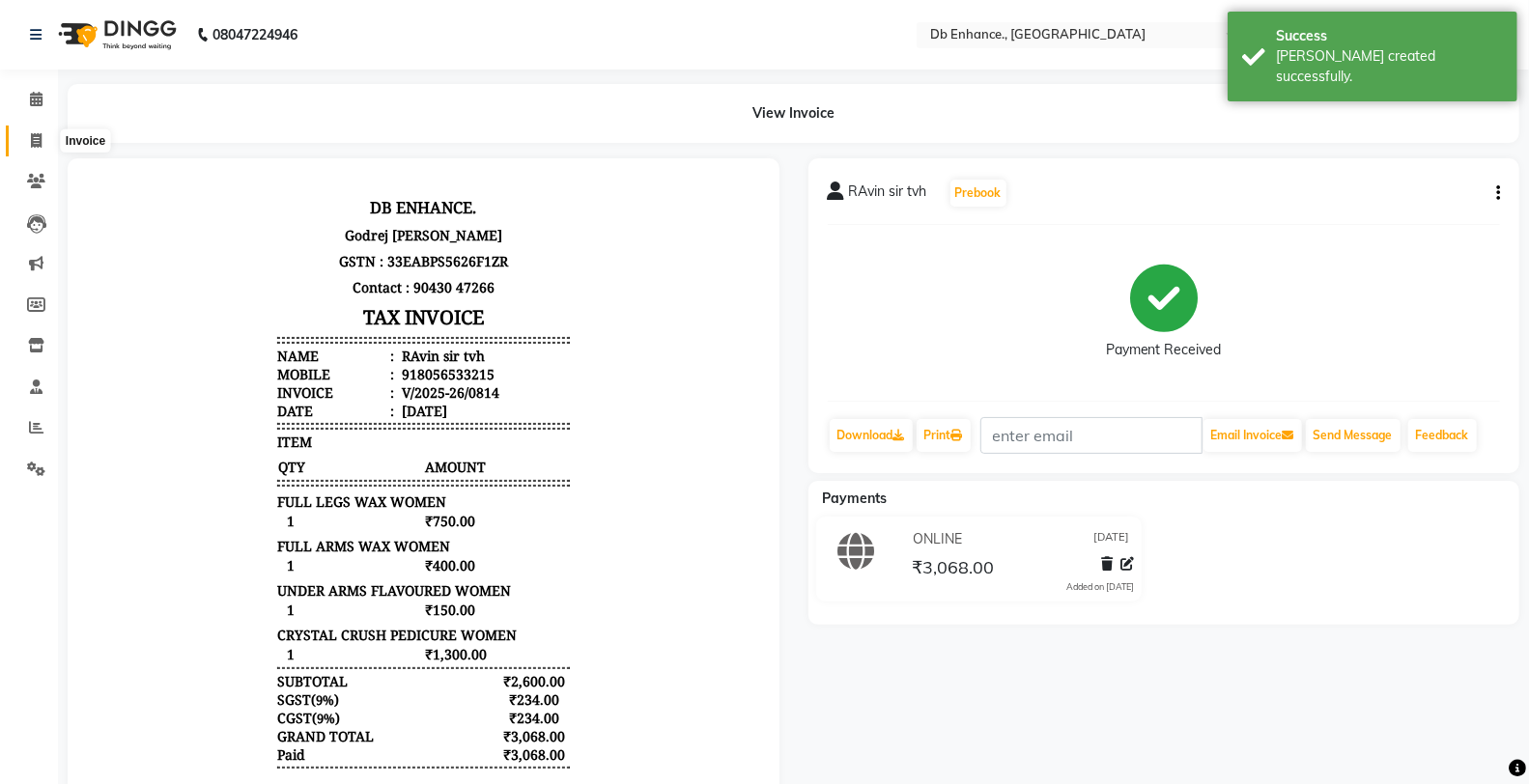
click at [31, 141] on icon at bounding box center [36, 140] width 11 height 15
select select "service"
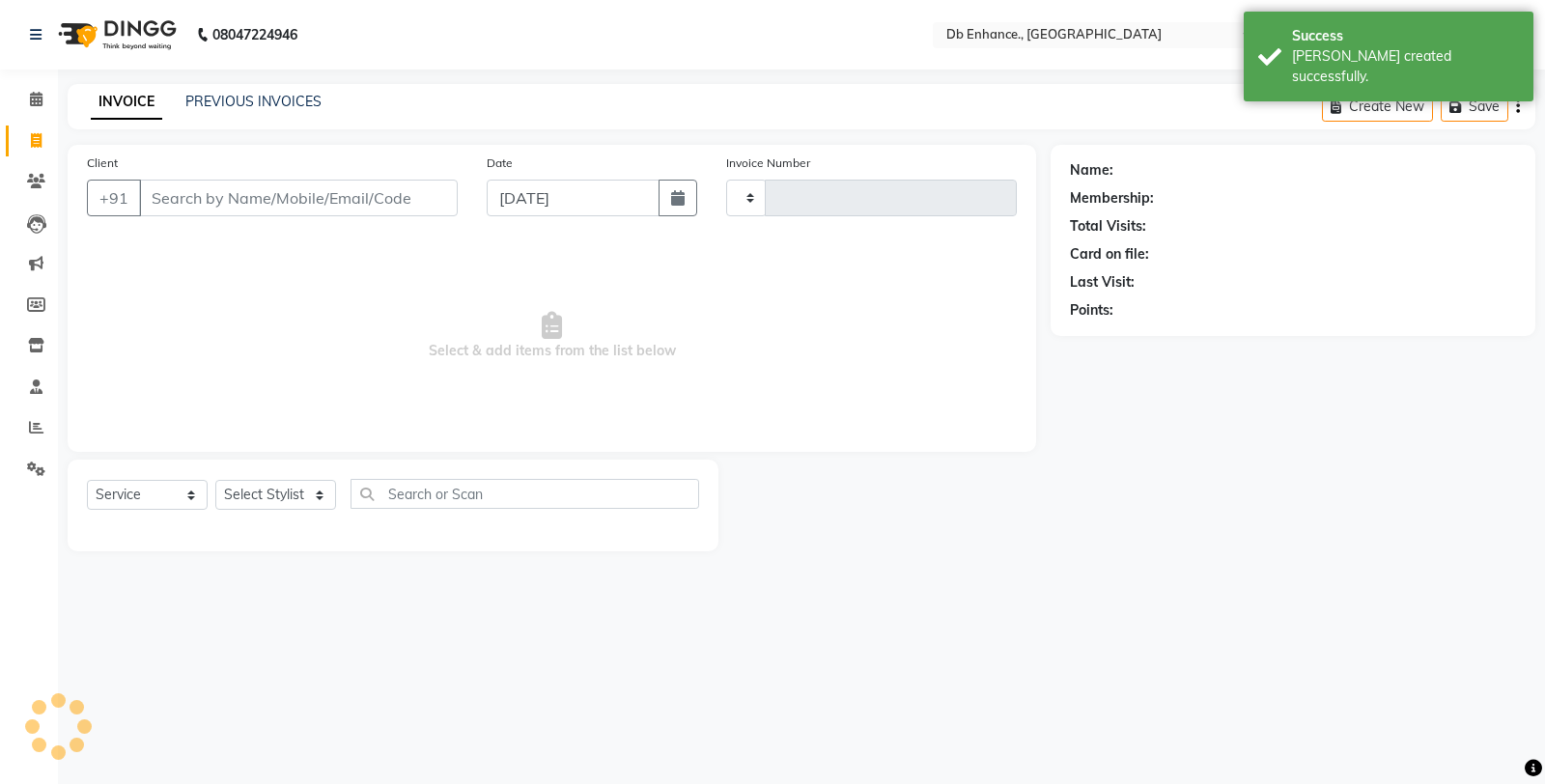
type input "0815"
select select "4474"
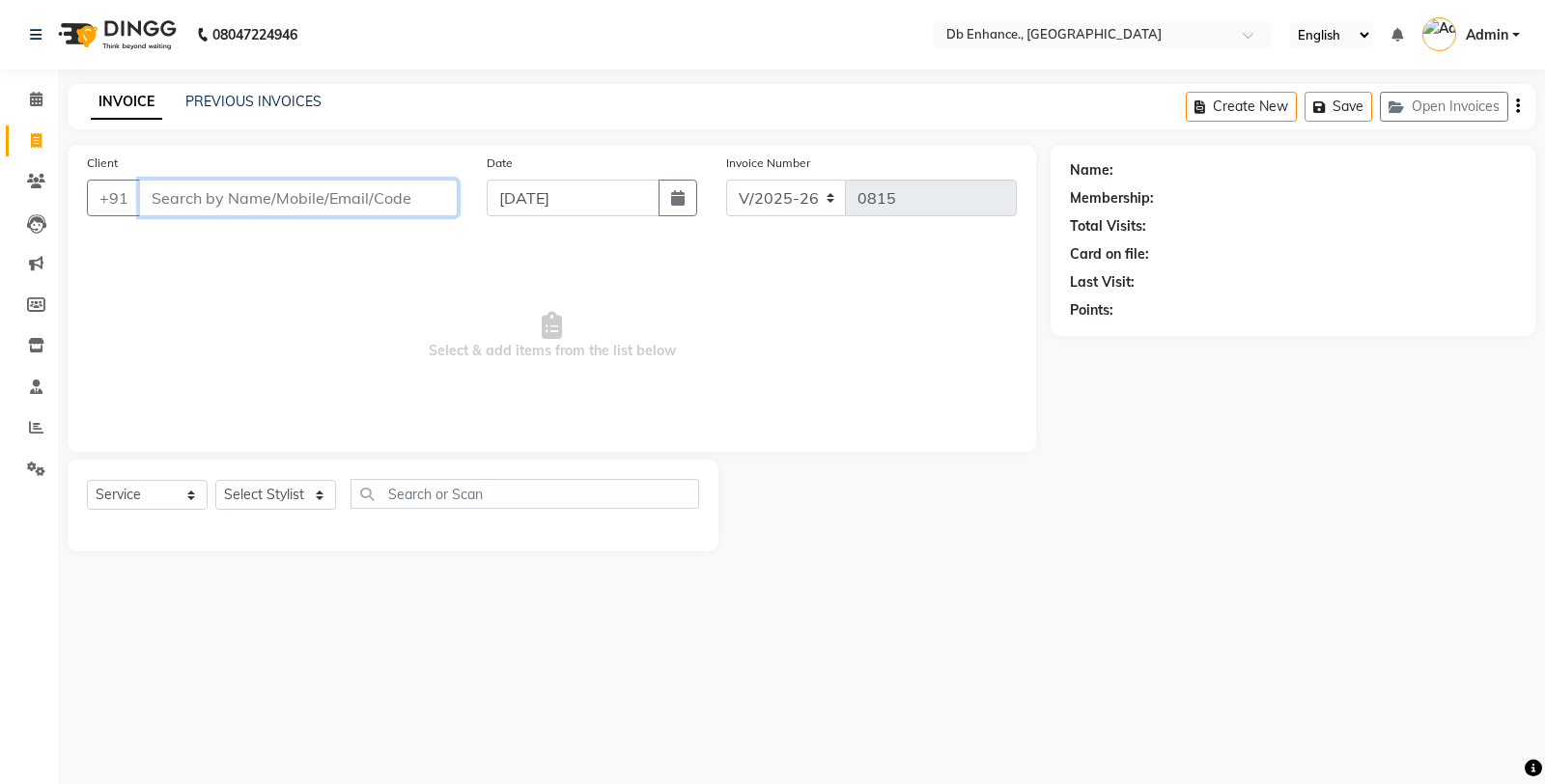
click at [295, 187] on input "Client" at bounding box center [299, 197] width 319 height 37
type input "7"
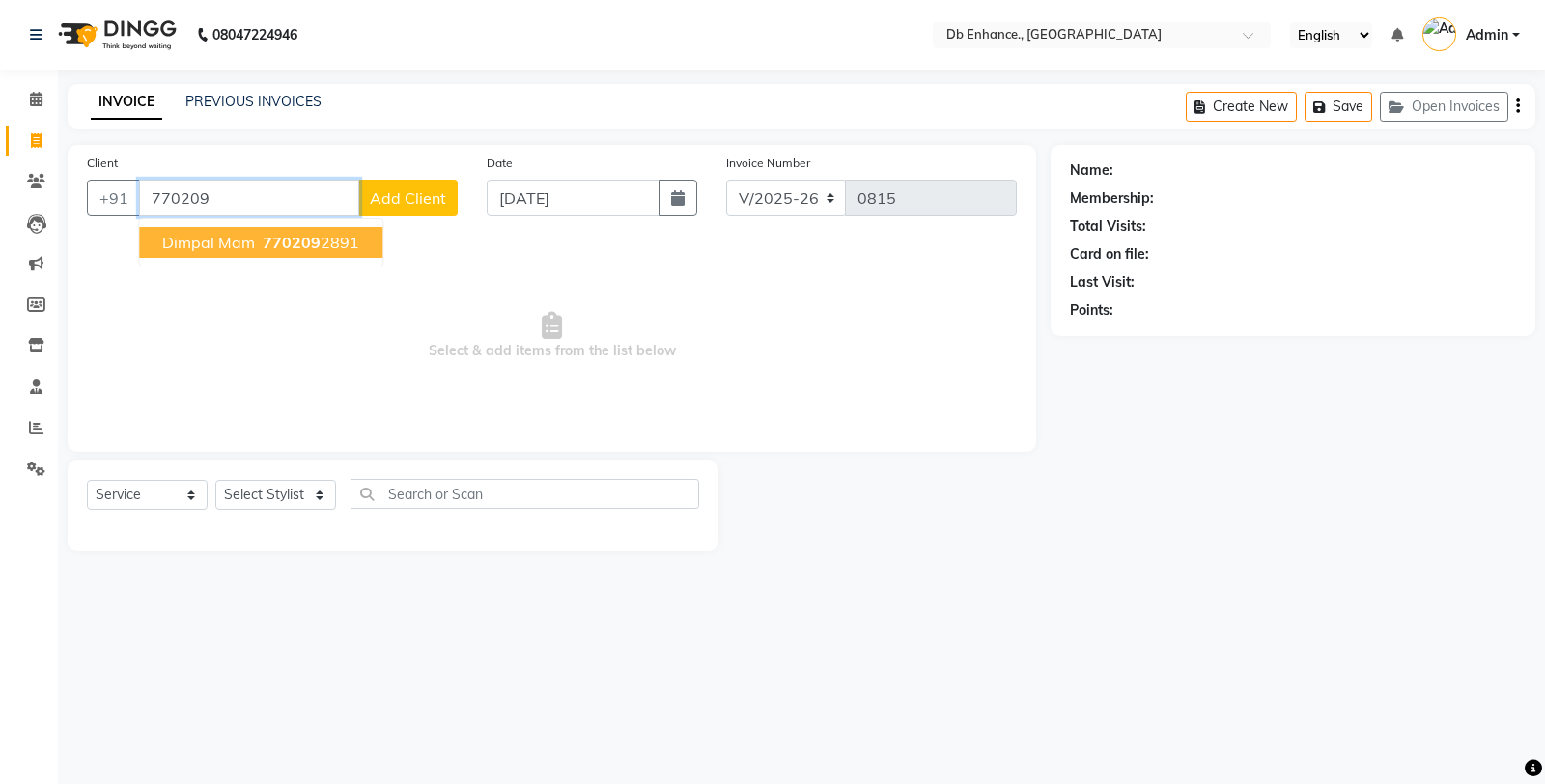
click at [314, 243] on span "770209" at bounding box center [292, 242] width 58 height 19
type input "7702092891"
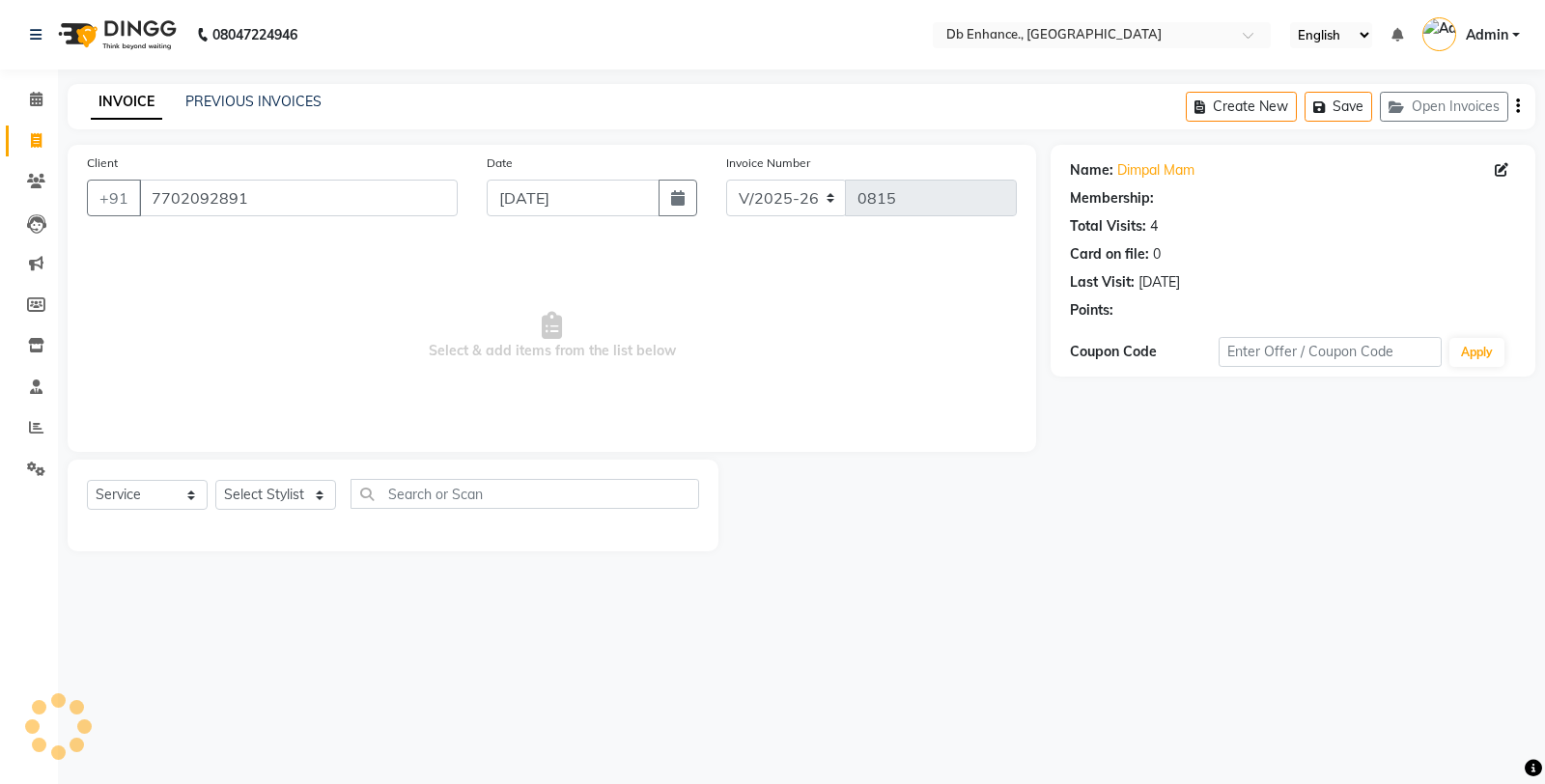
select select "1: Object"
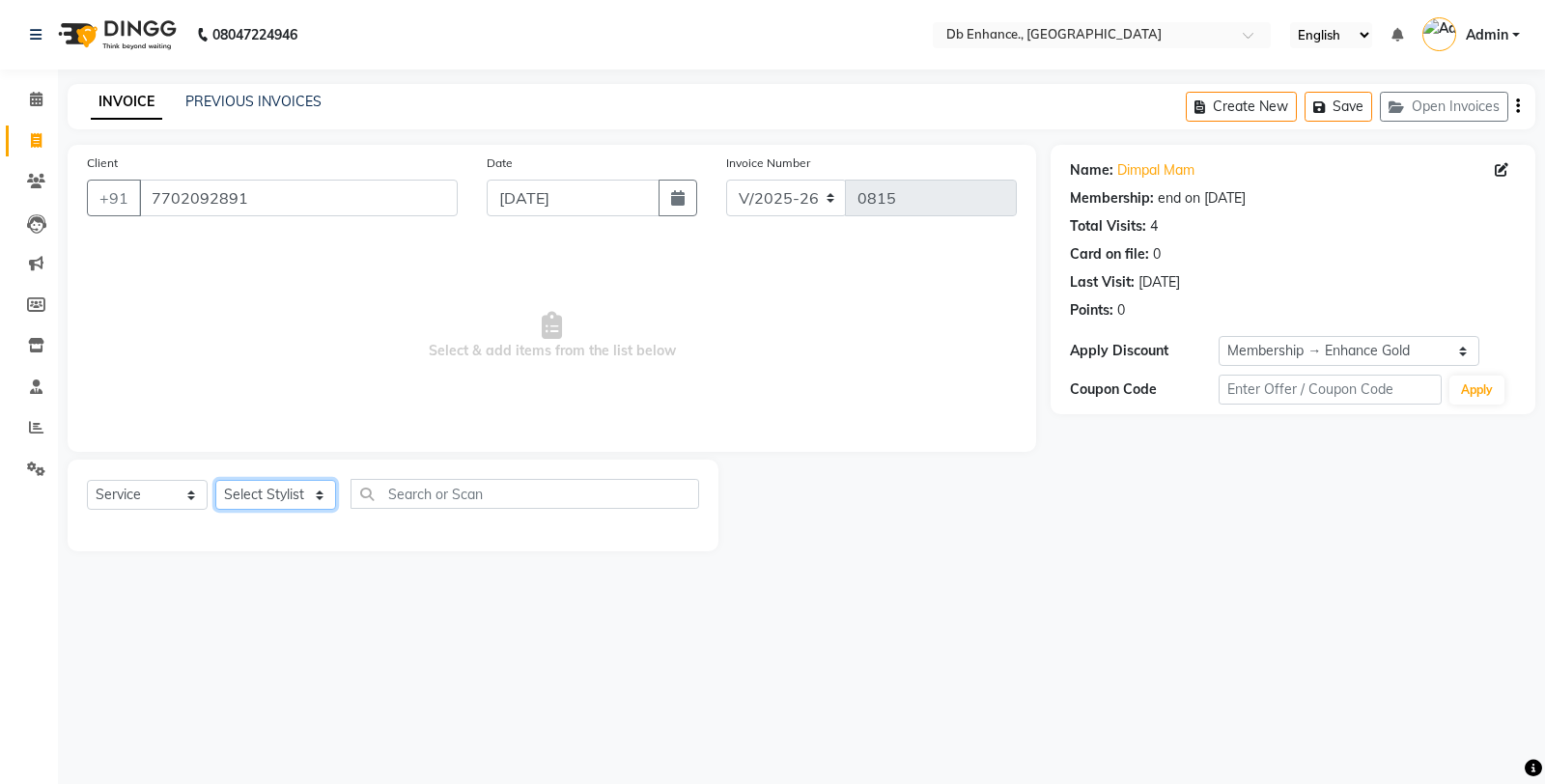
click at [317, 492] on select "Select Stylist [PERSON_NAME] [PERSON_NAME] nishat [PERSON_NAME] [PERSON_NAME] U…" at bounding box center [275, 494] width 120 height 30
select select "25380"
click at [215, 481] on select "Select Stylist [PERSON_NAME] [PERSON_NAME] nishat [PERSON_NAME] [PERSON_NAME] U…" at bounding box center [275, 494] width 120 height 30
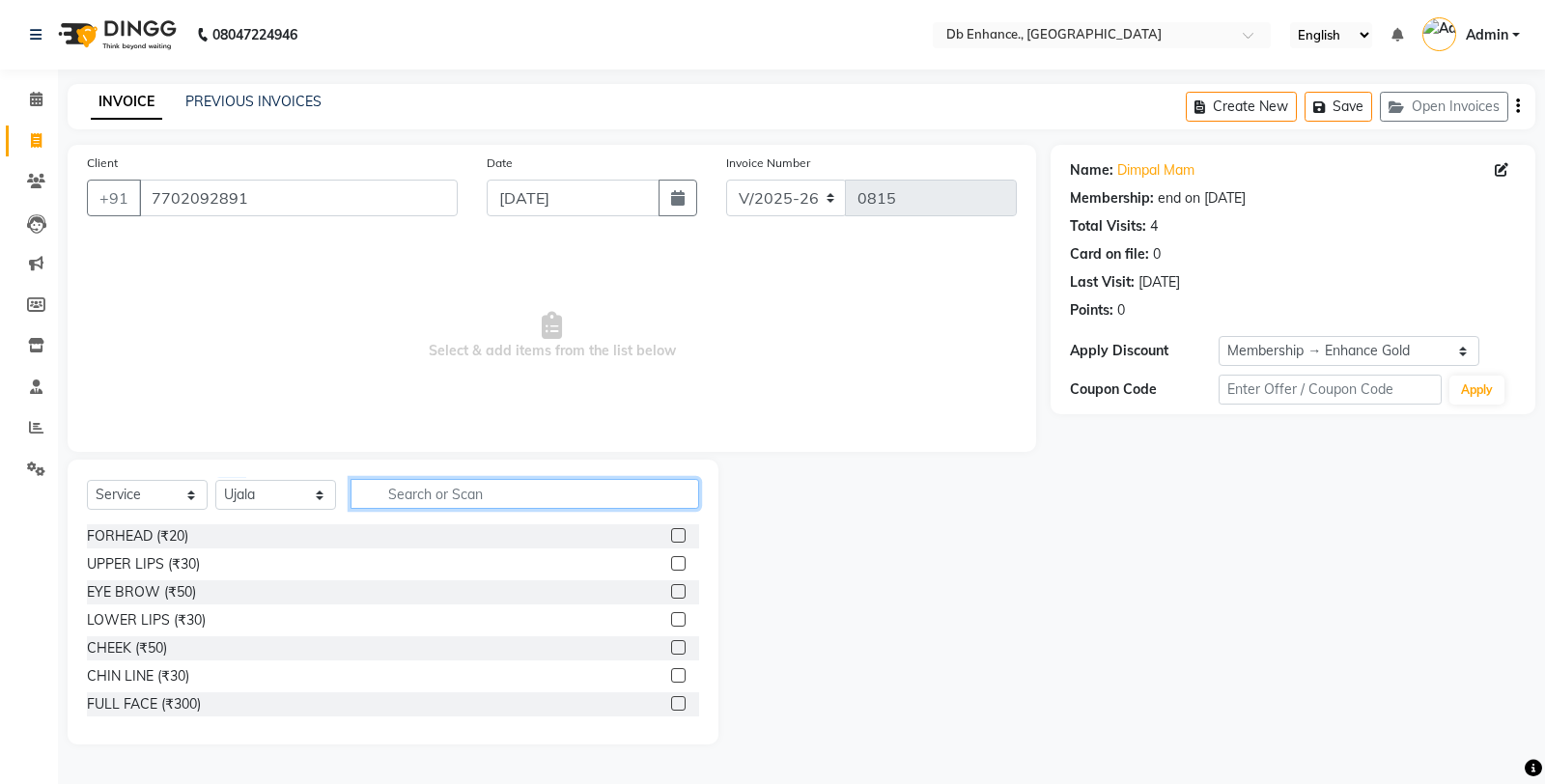
click at [448, 493] on input "text" at bounding box center [525, 493] width 348 height 30
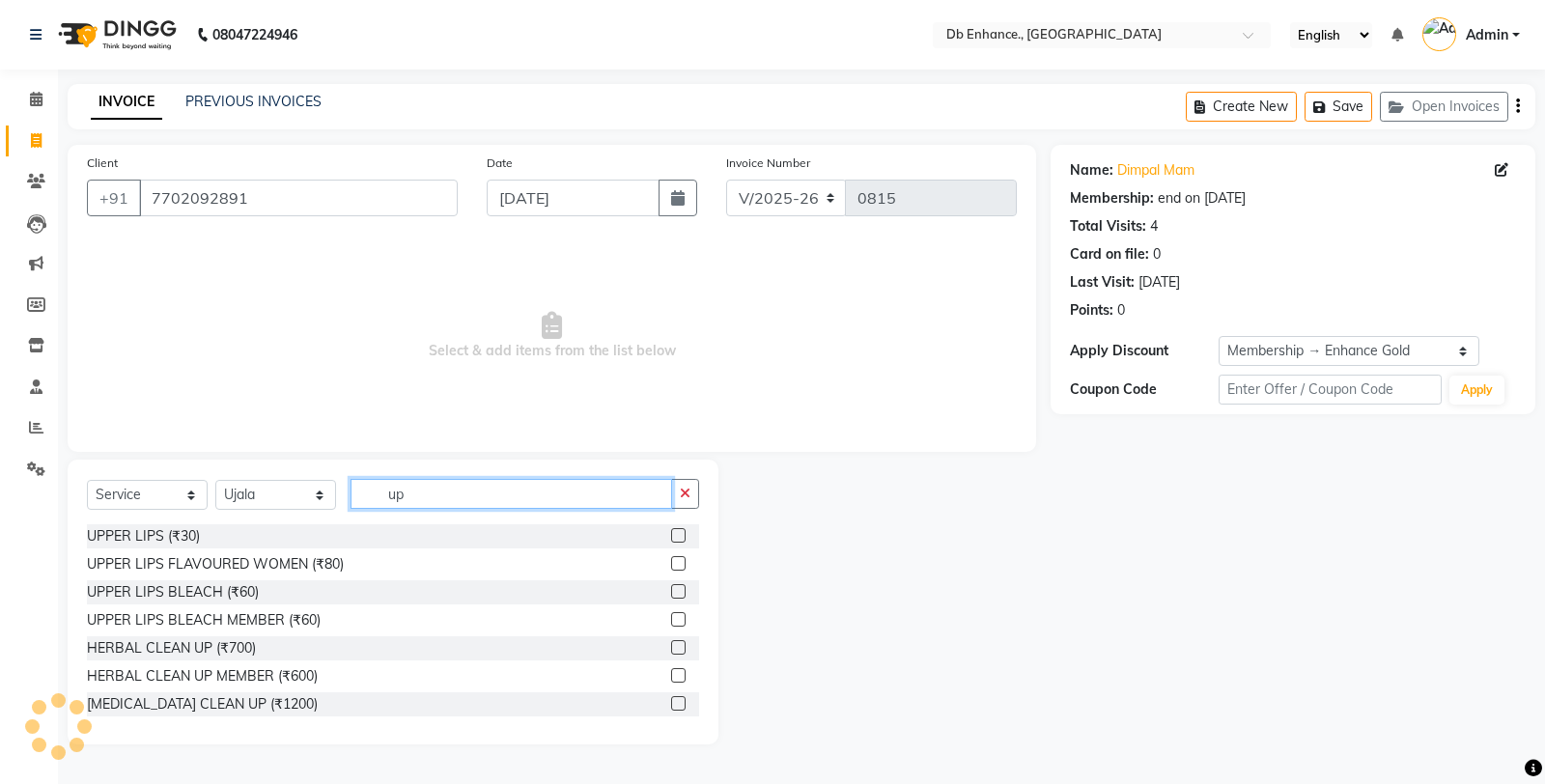
type input "up"
click at [671, 563] on label at bounding box center [678, 563] width 15 height 15
click at [671, 563] on input "checkbox" at bounding box center [677, 564] width 13 height 13
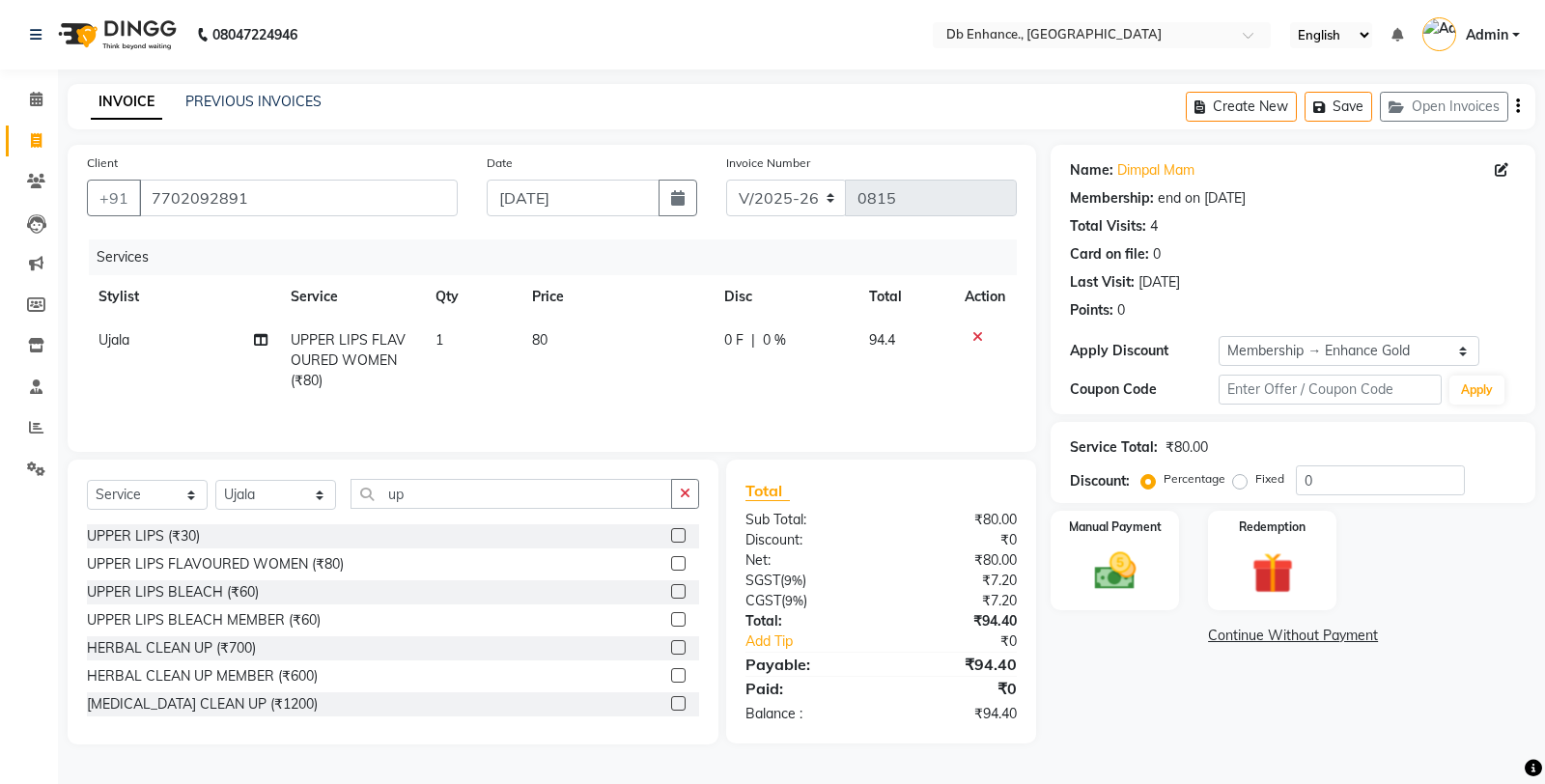
click at [671, 563] on label at bounding box center [678, 563] width 15 height 15
click at [671, 563] on input "checkbox" at bounding box center [677, 564] width 13 height 13
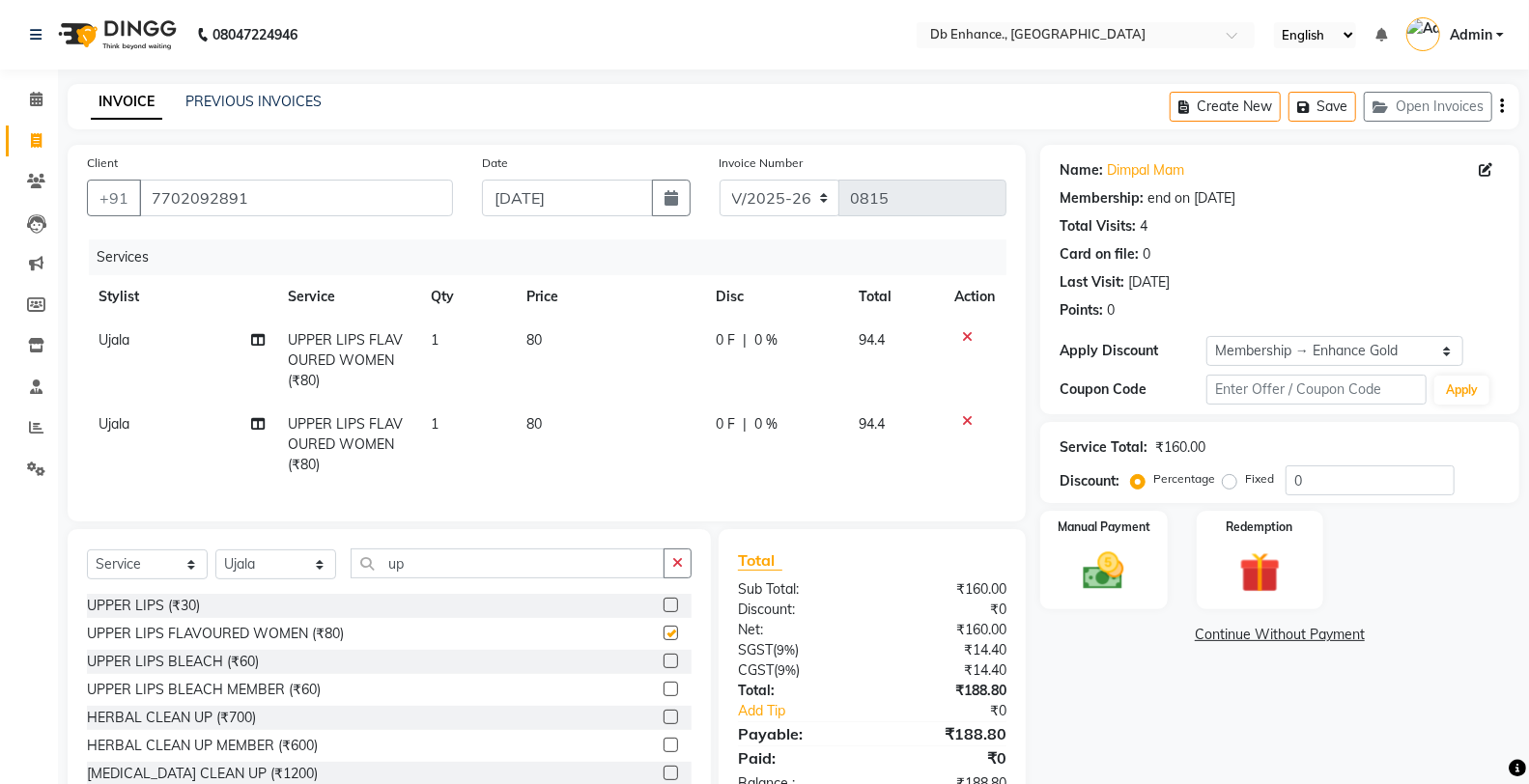
checkbox input "false"
click at [687, 573] on button "button" at bounding box center [677, 563] width 28 height 30
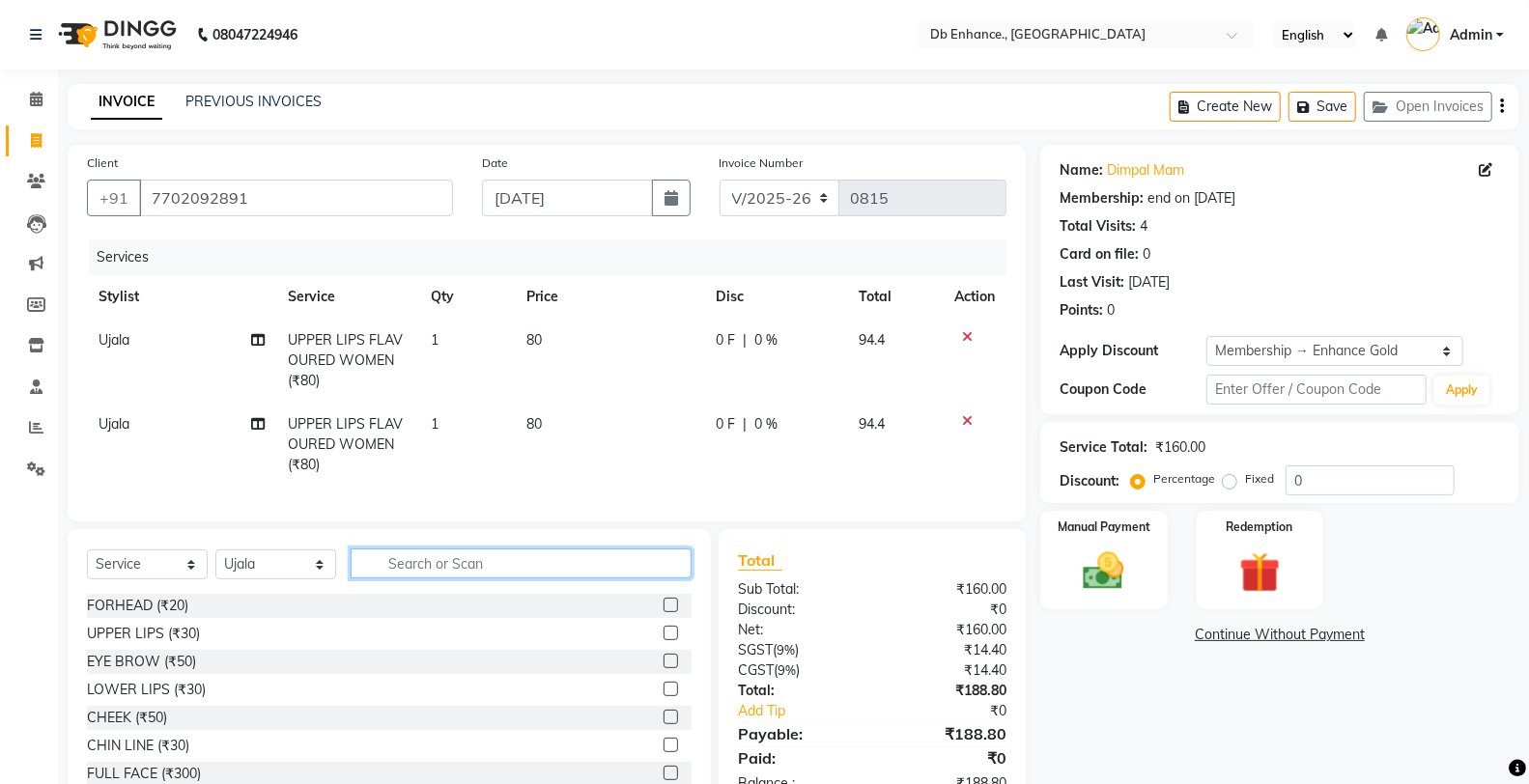
click at [587, 578] on input "text" at bounding box center [521, 563] width 340 height 30
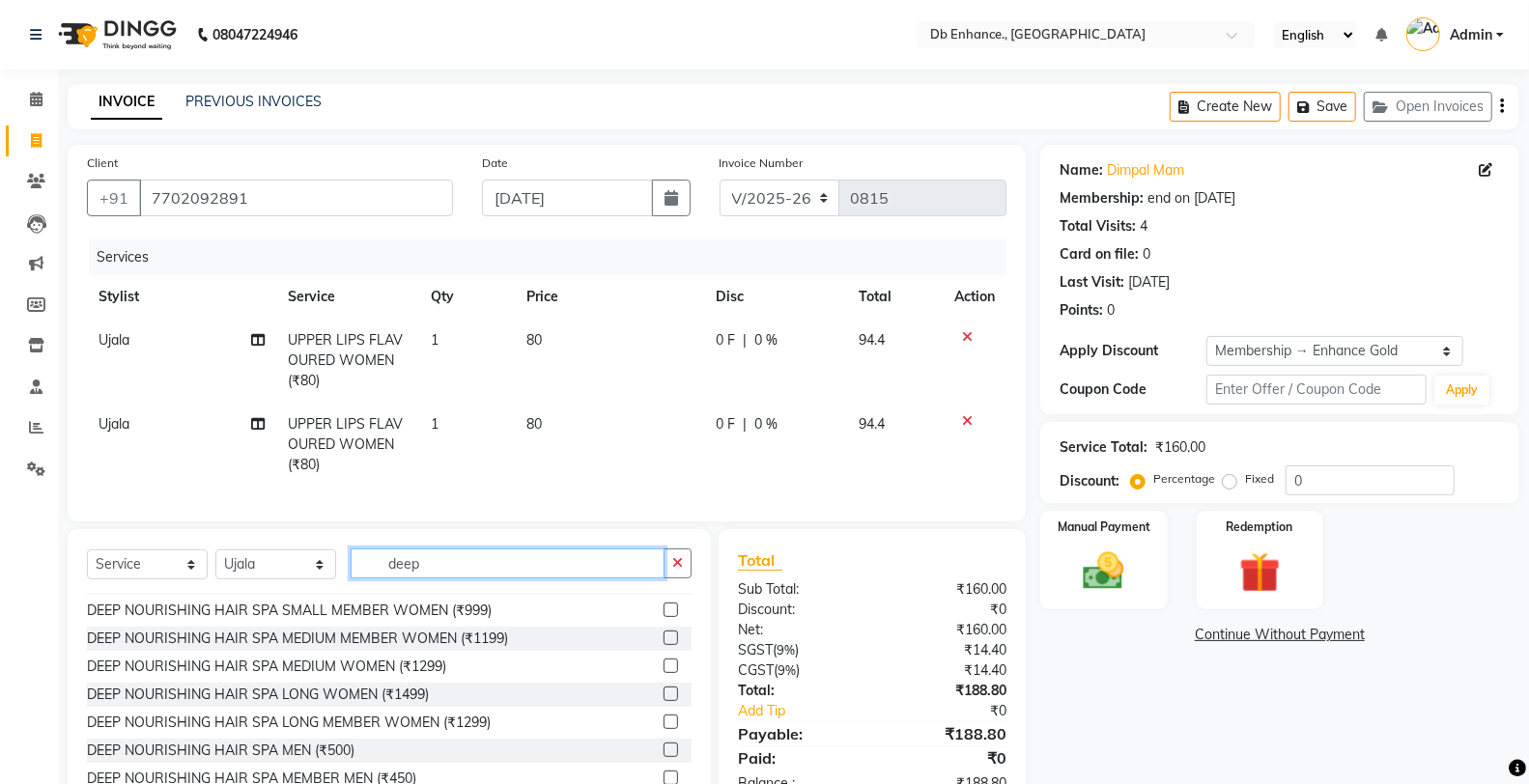
scroll to position [30, 0]
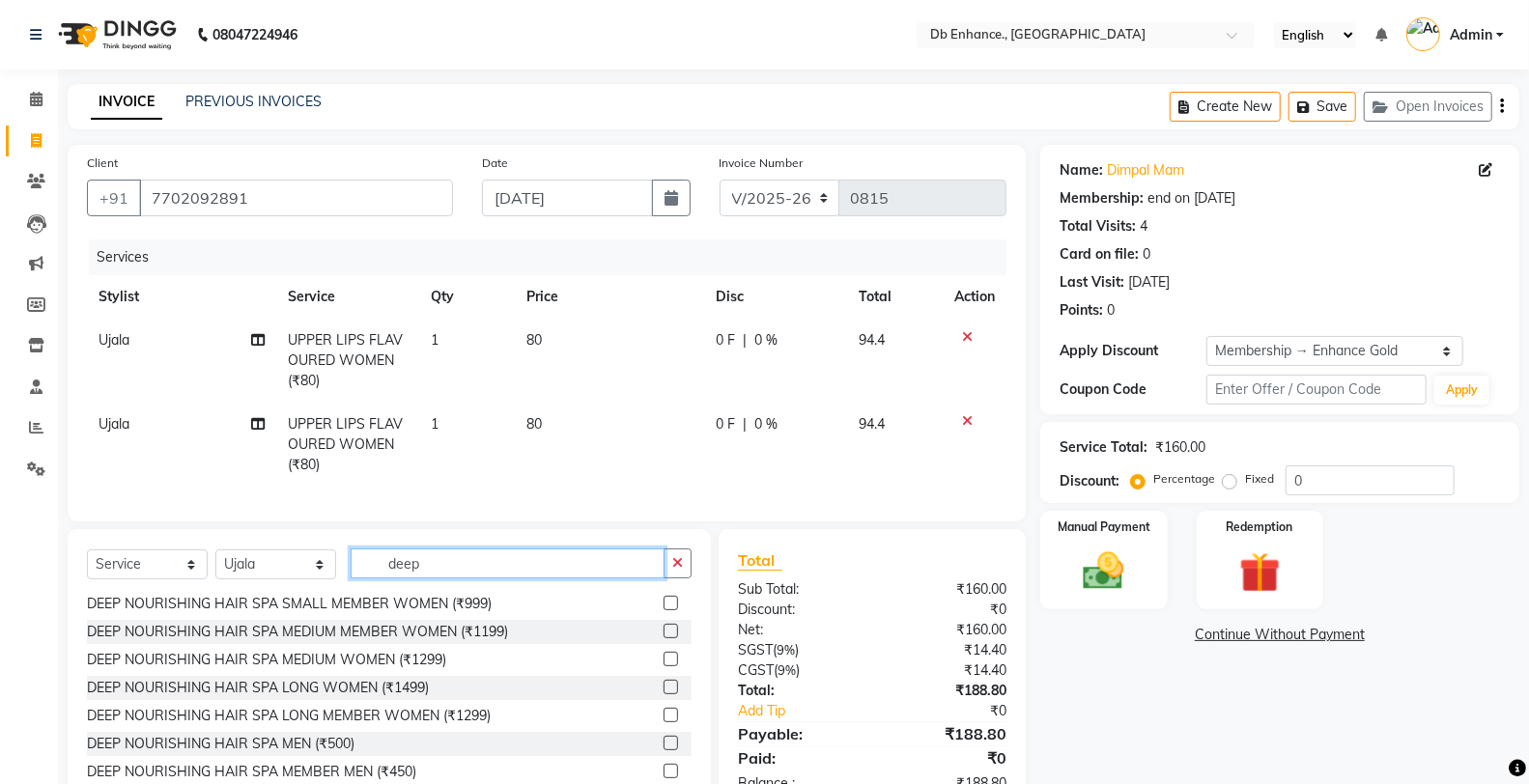
type input "deep"
click at [663, 722] on label at bounding box center [670, 714] width 15 height 15
click at [663, 722] on input "checkbox" at bounding box center [669, 715] width 13 height 13
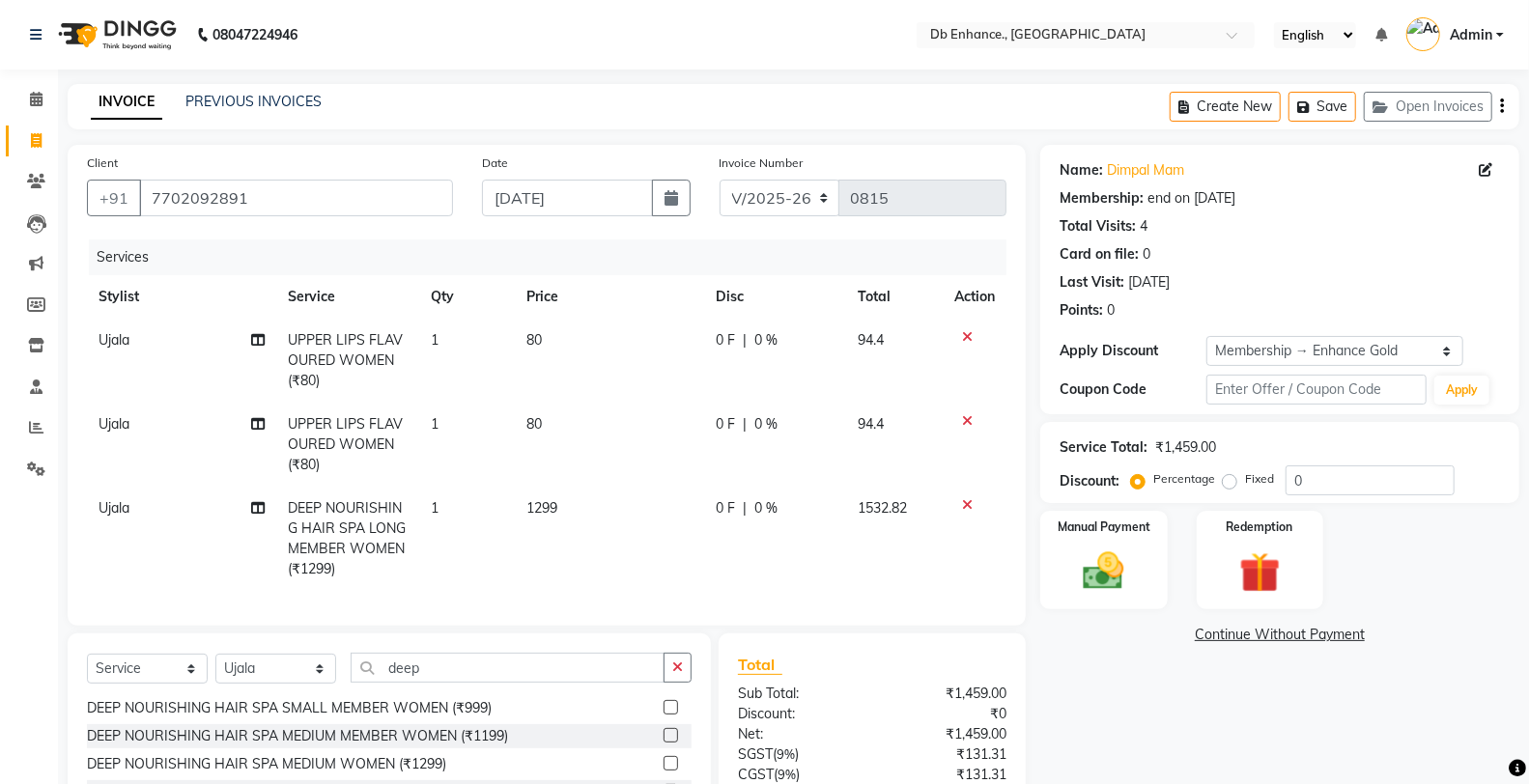
checkbox input "false"
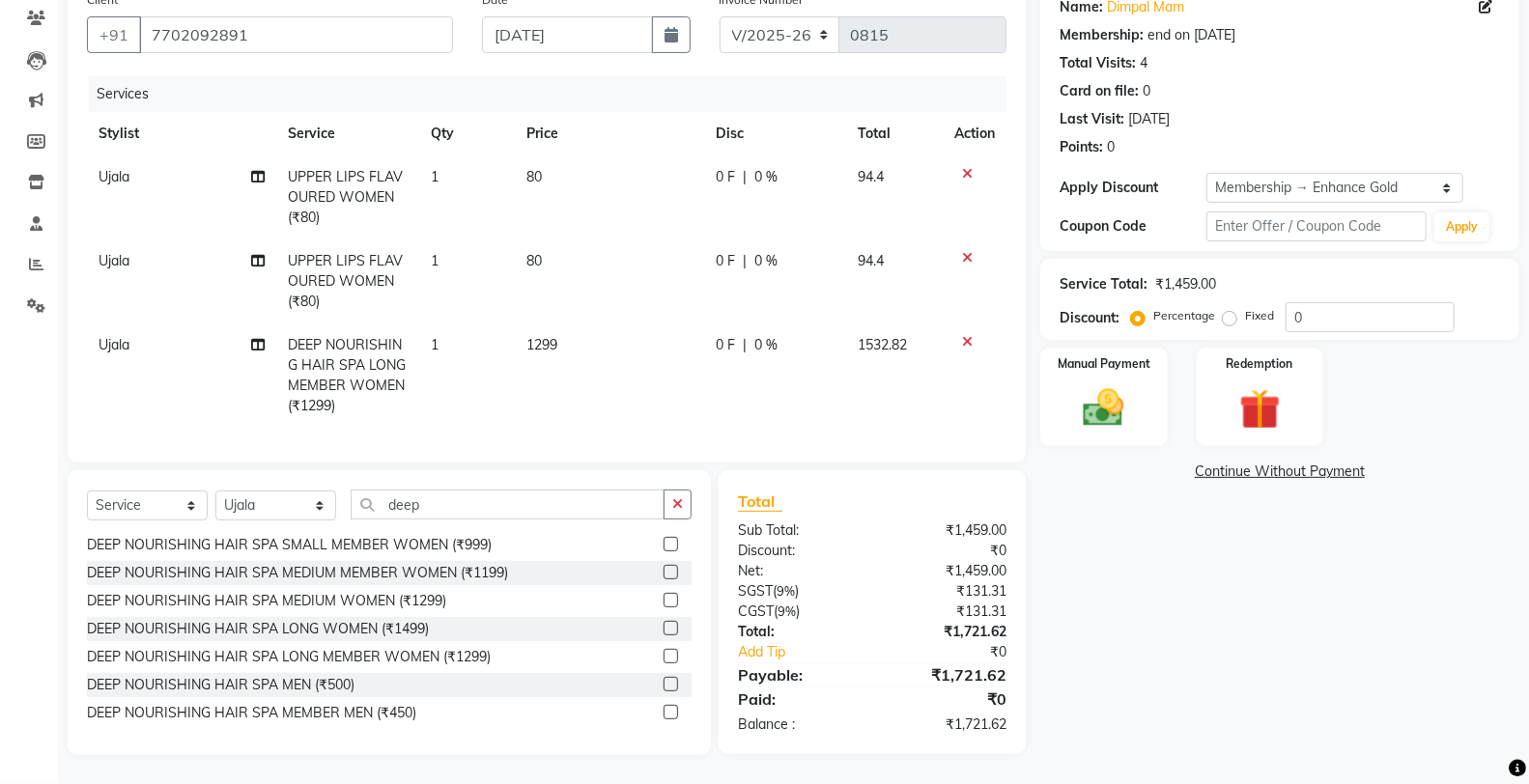
scroll to position [178, 0]
click at [1138, 388] on img at bounding box center [1103, 407] width 69 height 49
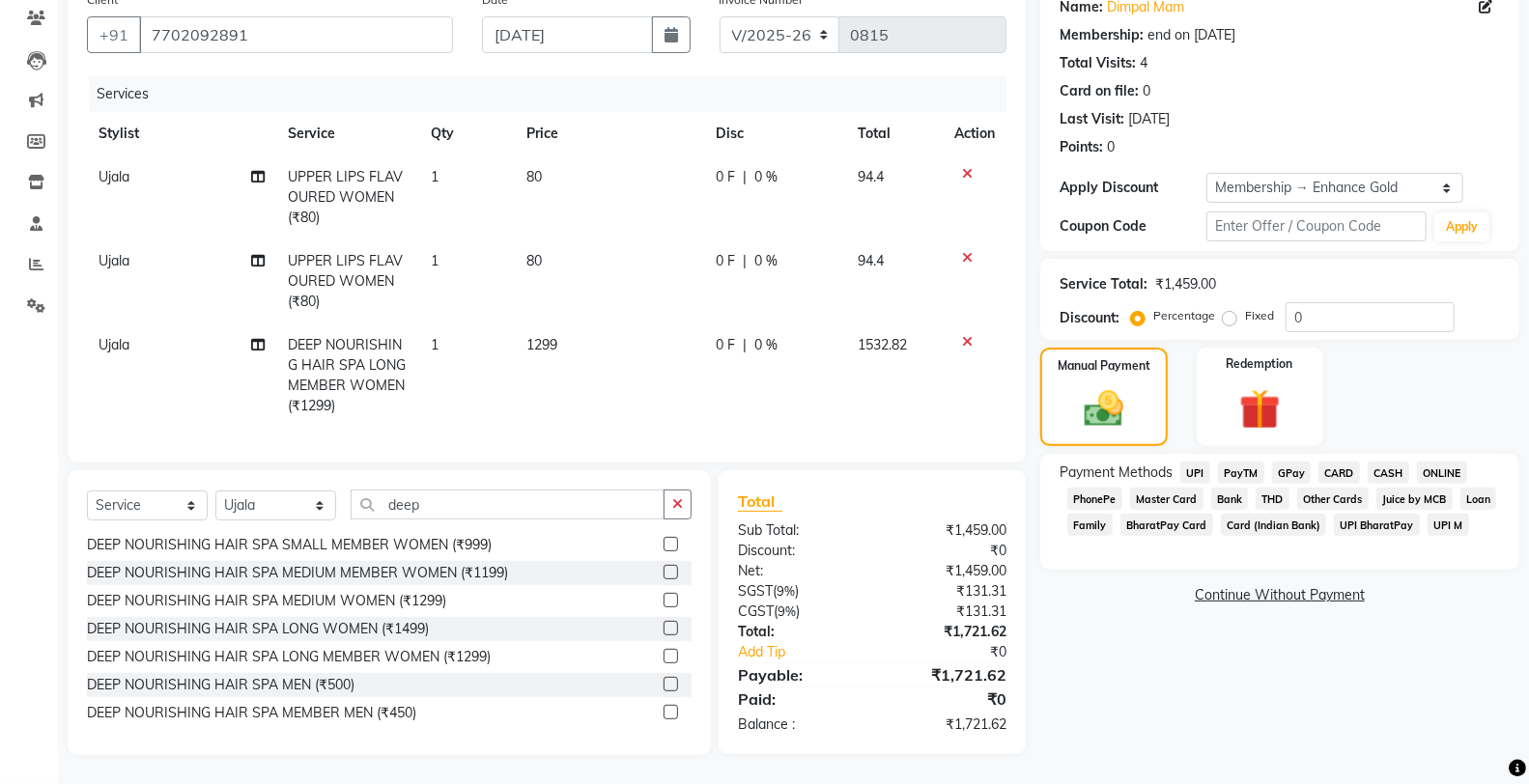
click at [1454, 462] on span "ONLINE" at bounding box center [1441, 473] width 50 height 22
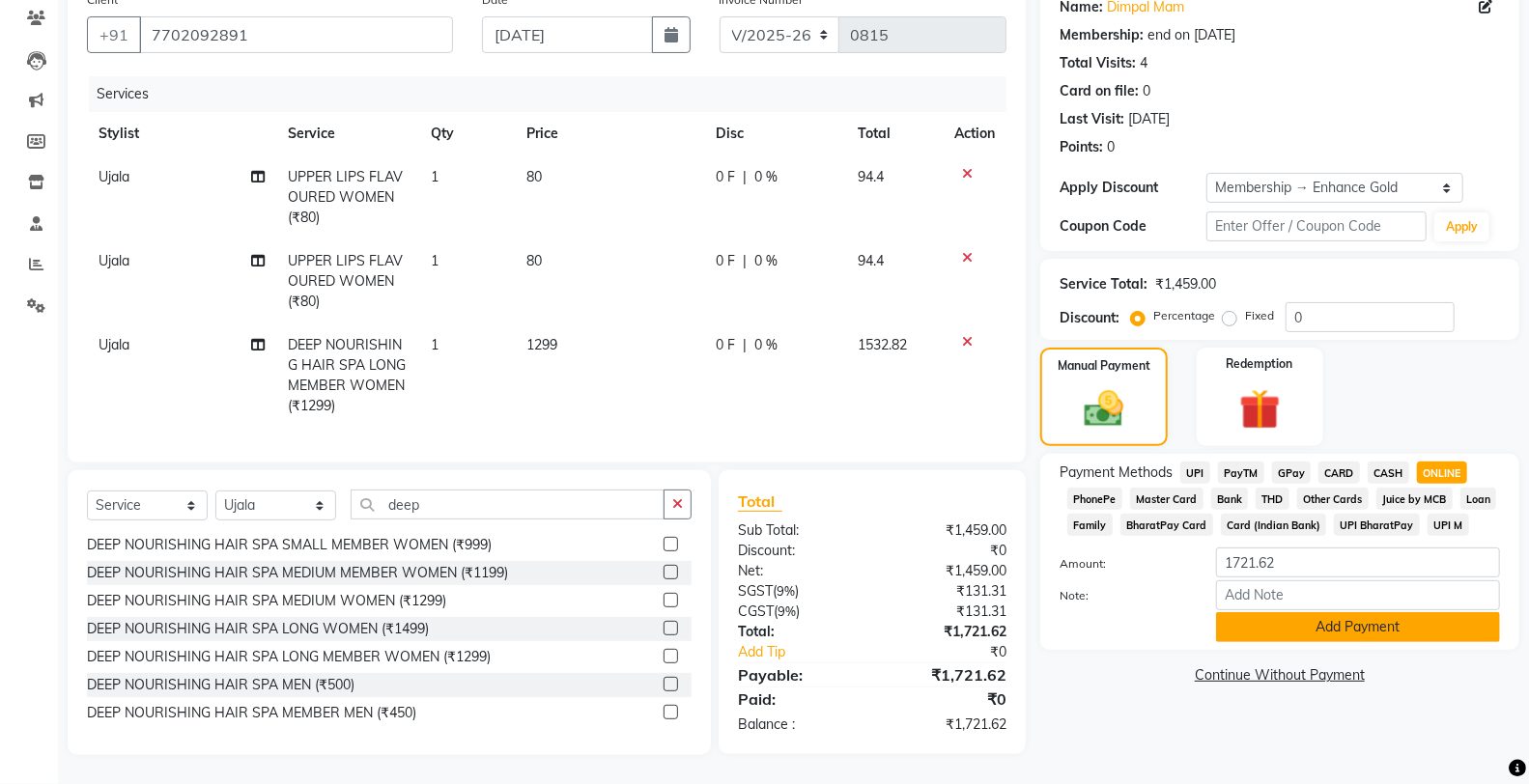
click at [1329, 615] on button "Add Payment" at bounding box center [1357, 627] width 284 height 30
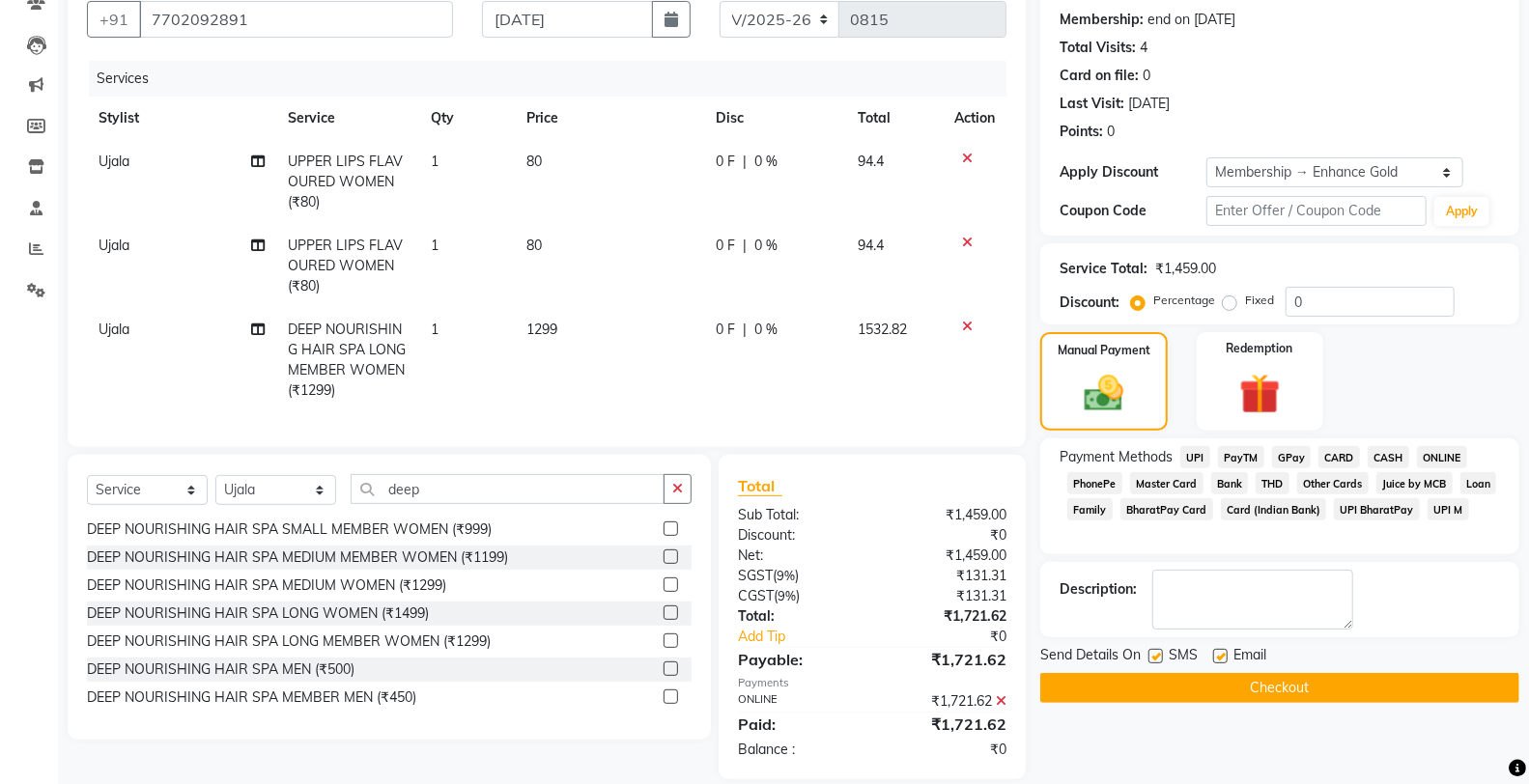
click at [1220, 654] on label at bounding box center [1220, 656] width 15 height 15
click at [1220, 654] on input "checkbox" at bounding box center [1219, 657] width 13 height 13
checkbox input "false"
click at [1154, 655] on label at bounding box center [1156, 656] width 15 height 15
click at [1154, 655] on input "checkbox" at bounding box center [1155, 657] width 13 height 13
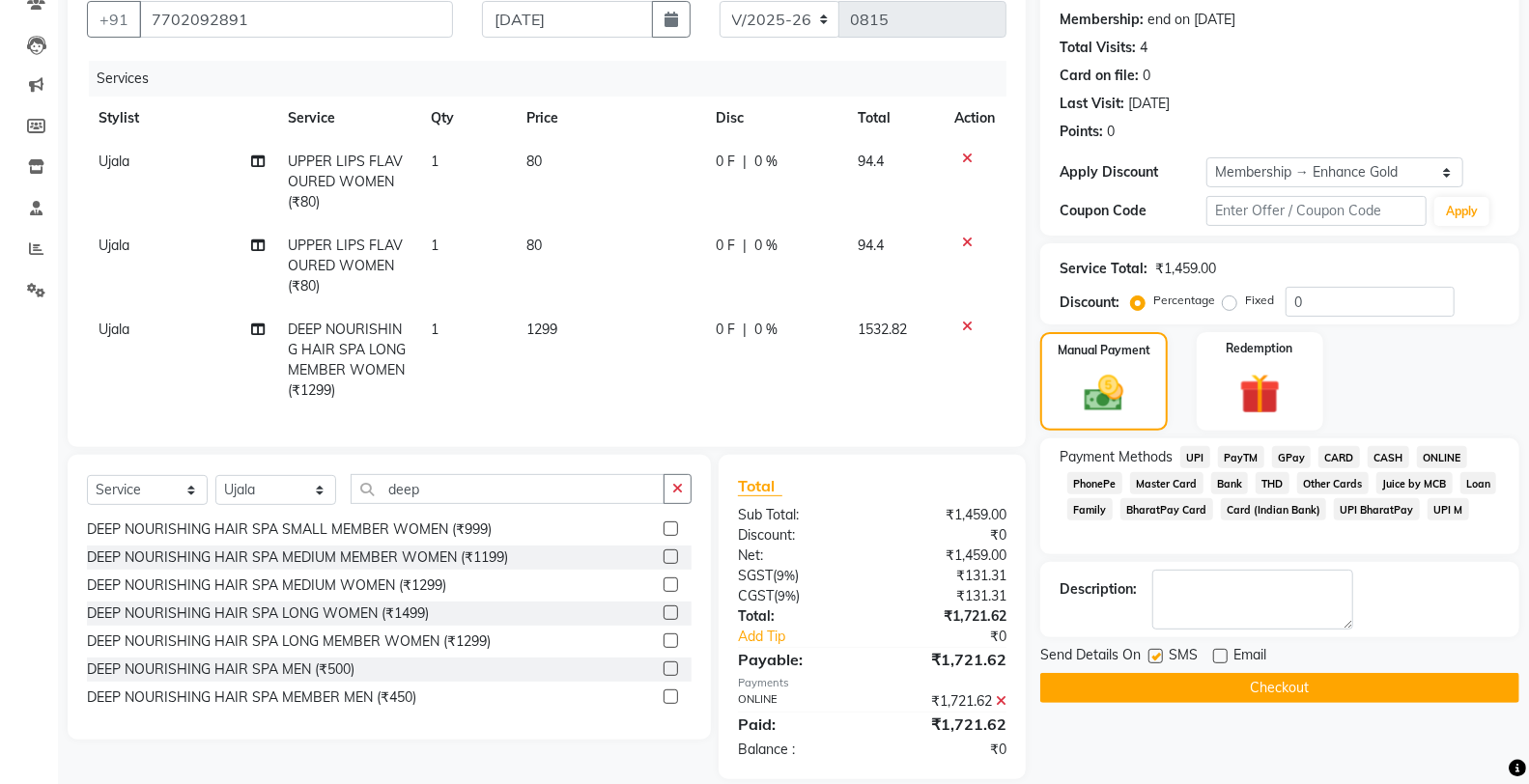
checkbox input "false"
click at [1155, 696] on button "Checkout" at bounding box center [1279, 687] width 479 height 30
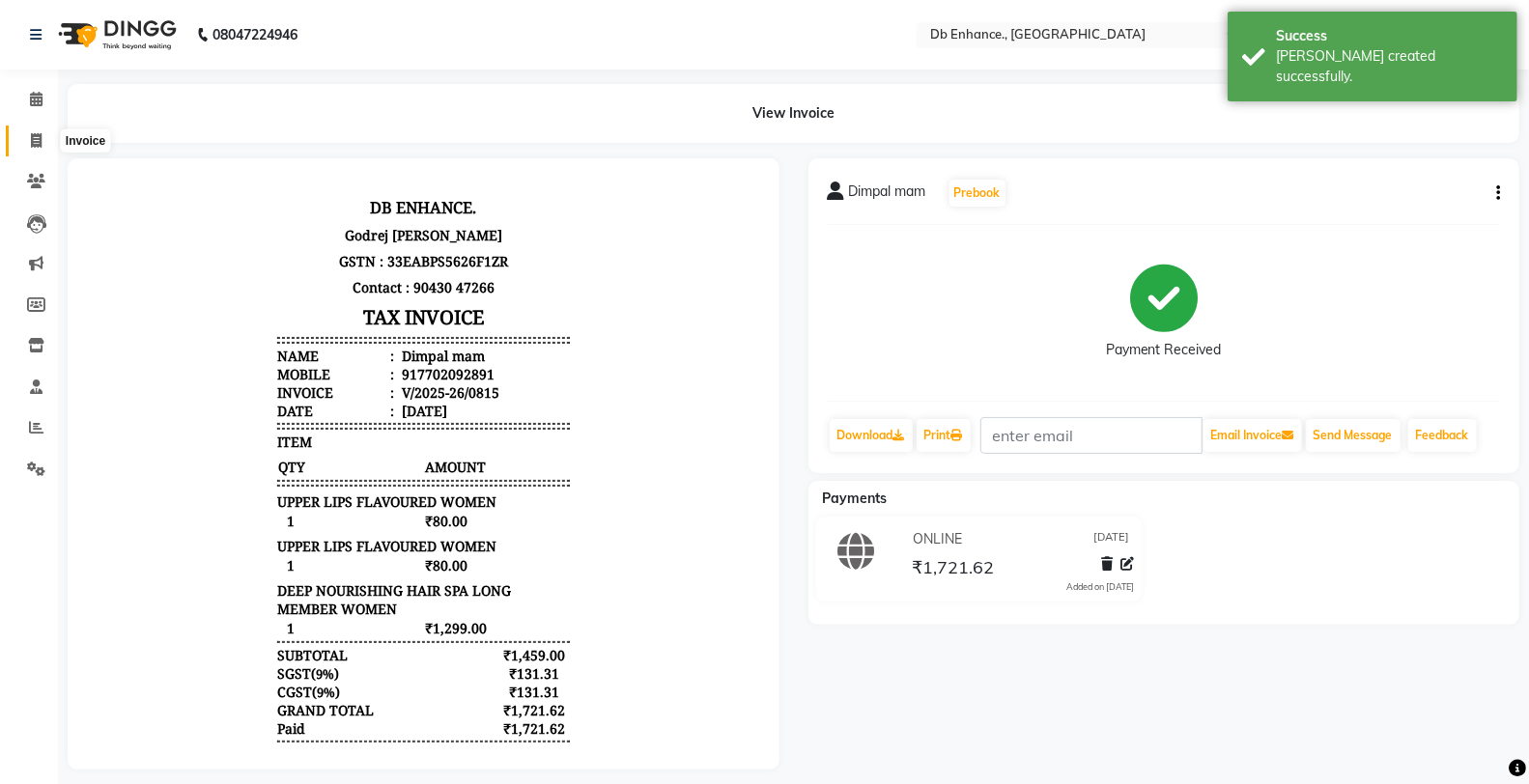
click at [27, 138] on span at bounding box center [36, 141] width 34 height 22
select select "service"
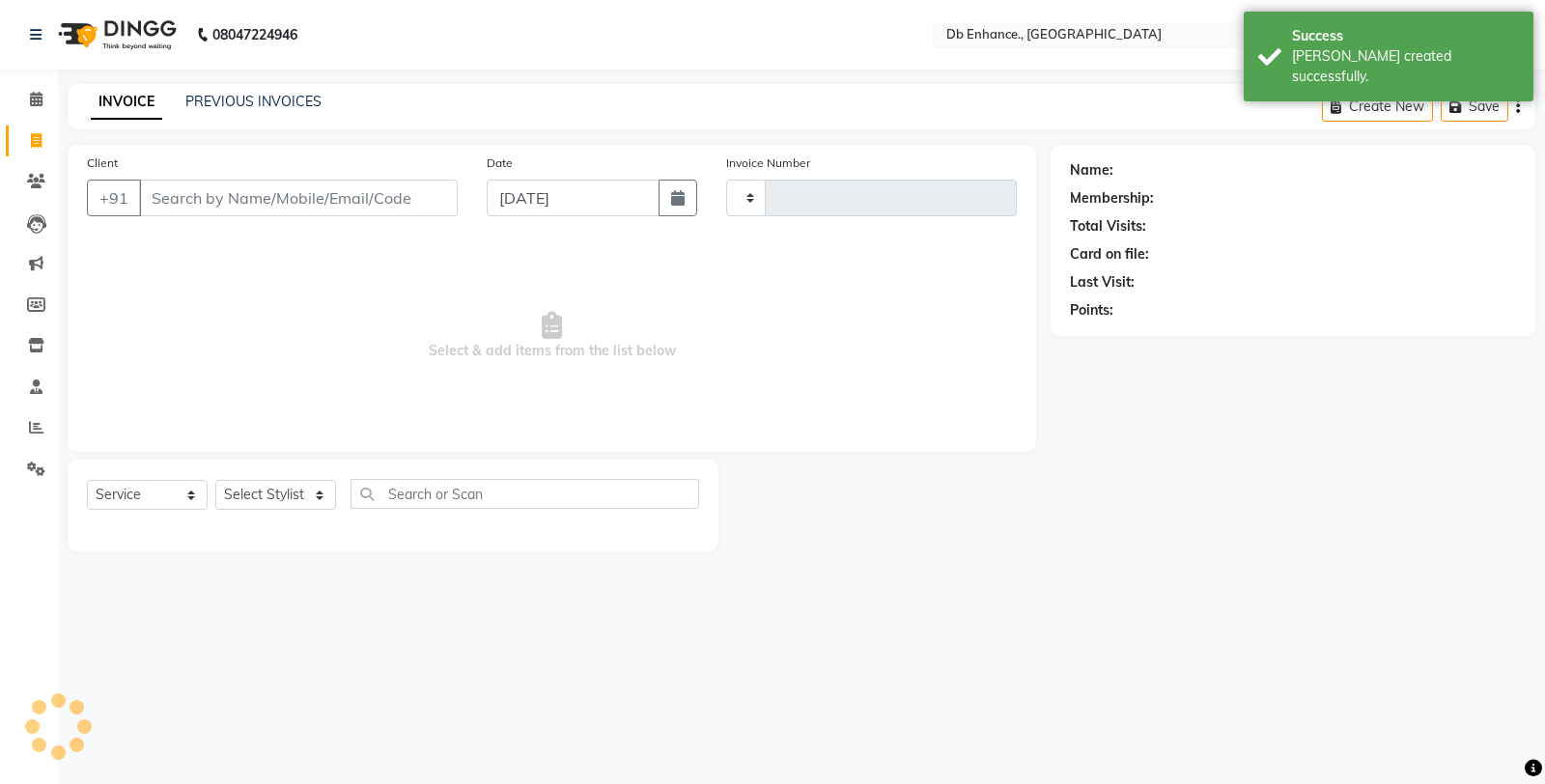
type input "0816"
select select "4474"
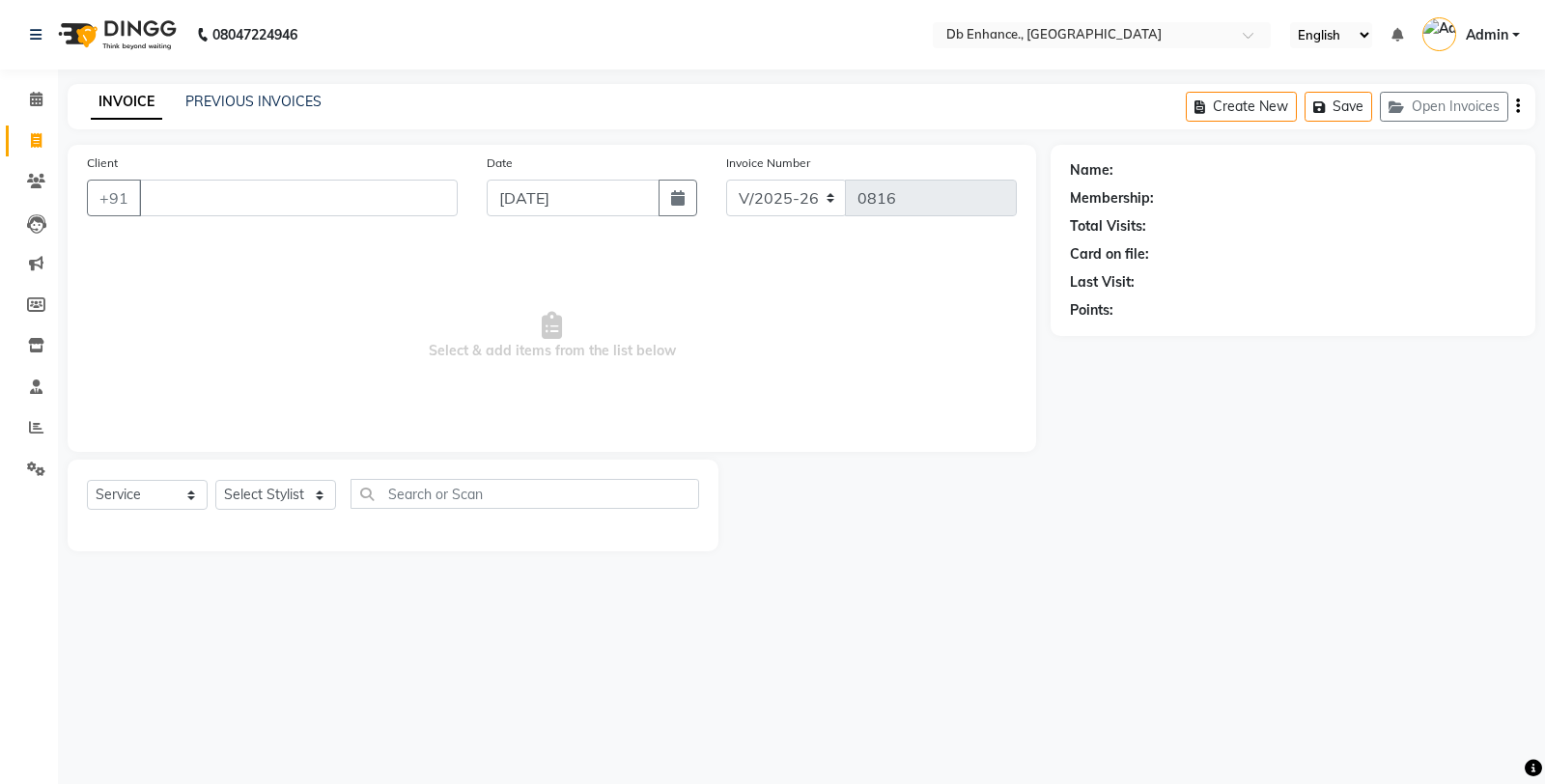
click at [70, 208] on div "Client +91 Date [DATE] Invoice Number V/2025 V/[PHONE_NUMBER] Select & add item…" at bounding box center [552, 298] width 969 height 307
click at [1543, 548] on div "Name: Membership: Total Visits: Card on file: Last Visit: Points:" at bounding box center [1301, 348] width 500 height 406
